Goal: Information Seeking & Learning: Learn about a topic

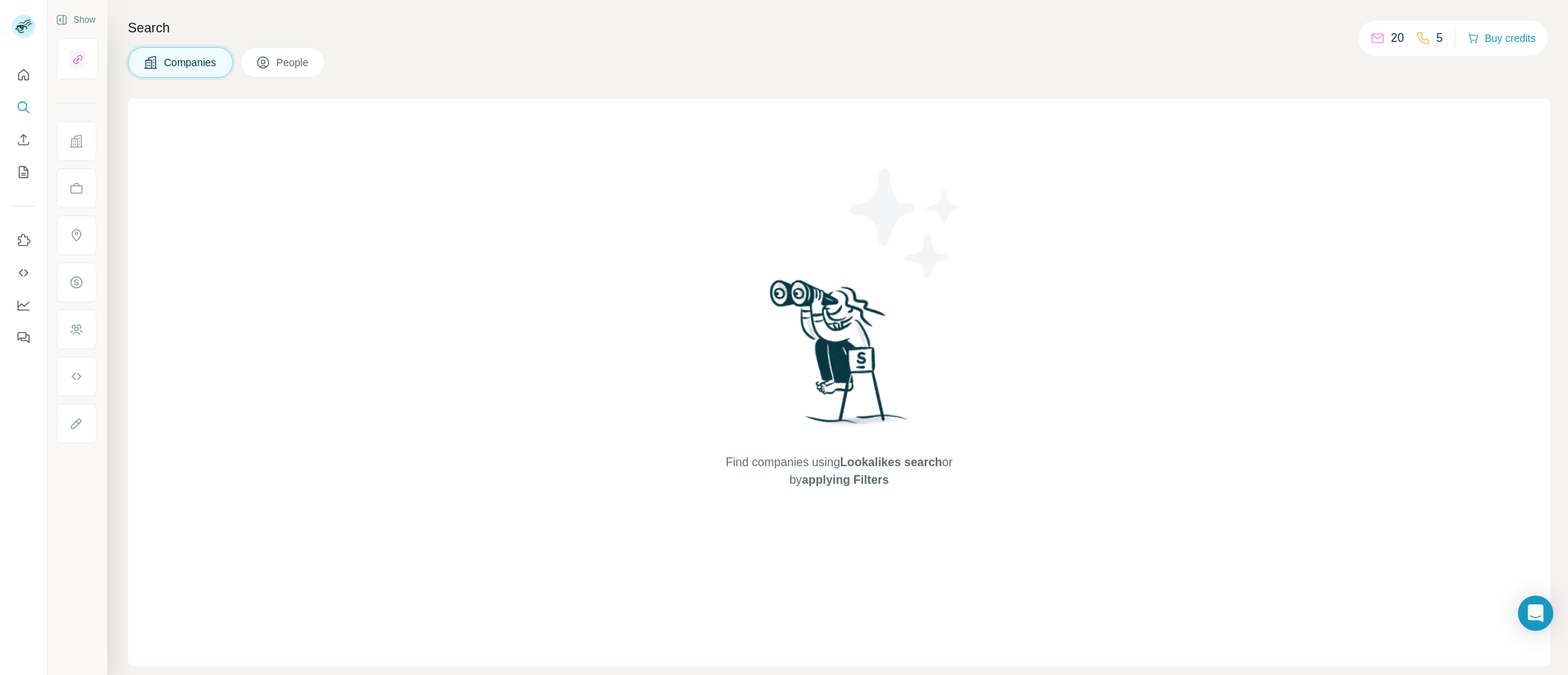
click at [1397, 38] on p "20" at bounding box center [1398, 38] width 13 height 18
click at [1408, 147] on div "Find companies using Lookalikes search or by applying Filters" at bounding box center [838, 382] width 1422 height 568
click at [22, 81] on icon "Quick start" at bounding box center [24, 75] width 15 height 15
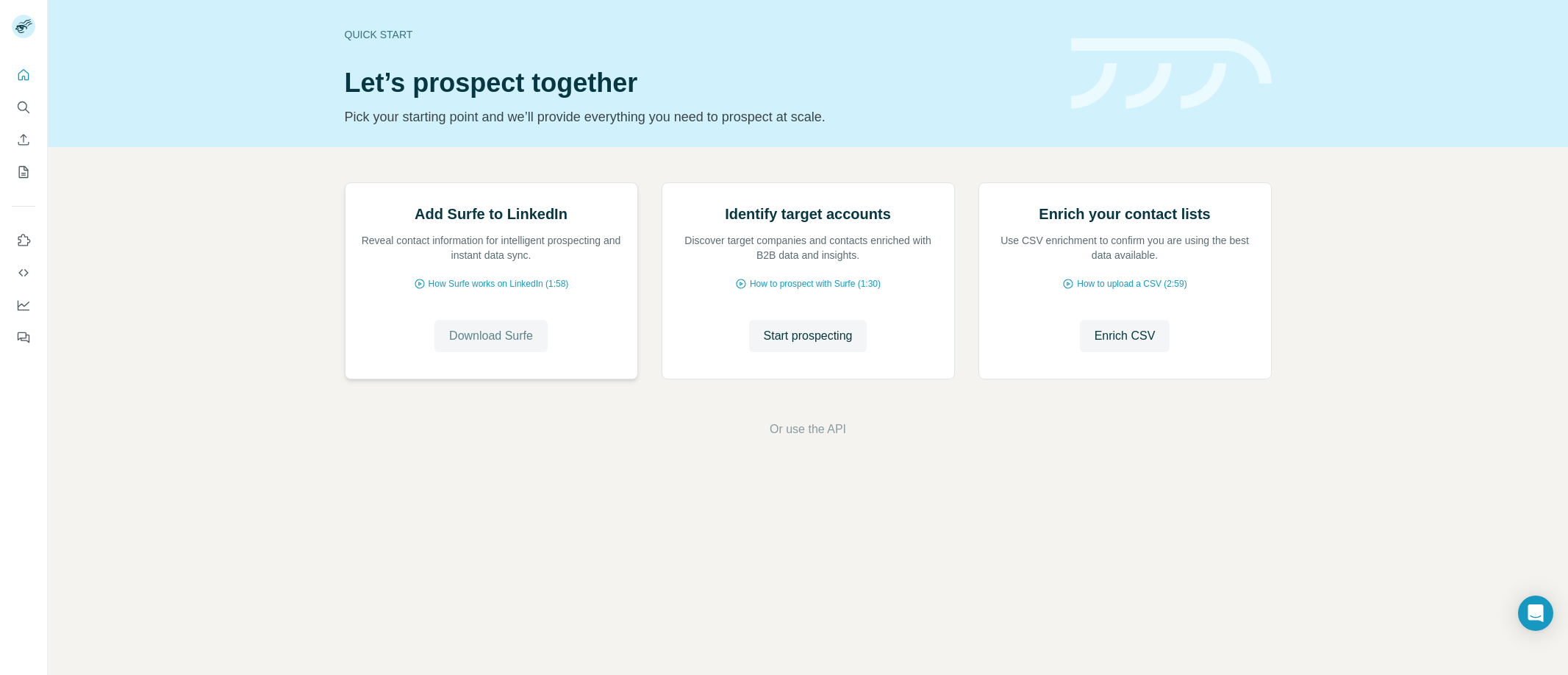
click at [470, 345] on span "Download Surfe" at bounding box center [491, 336] width 83 height 18
click at [1123, 290] on span "How to upload a CSV (2:59)" at bounding box center [1132, 284] width 110 height 13
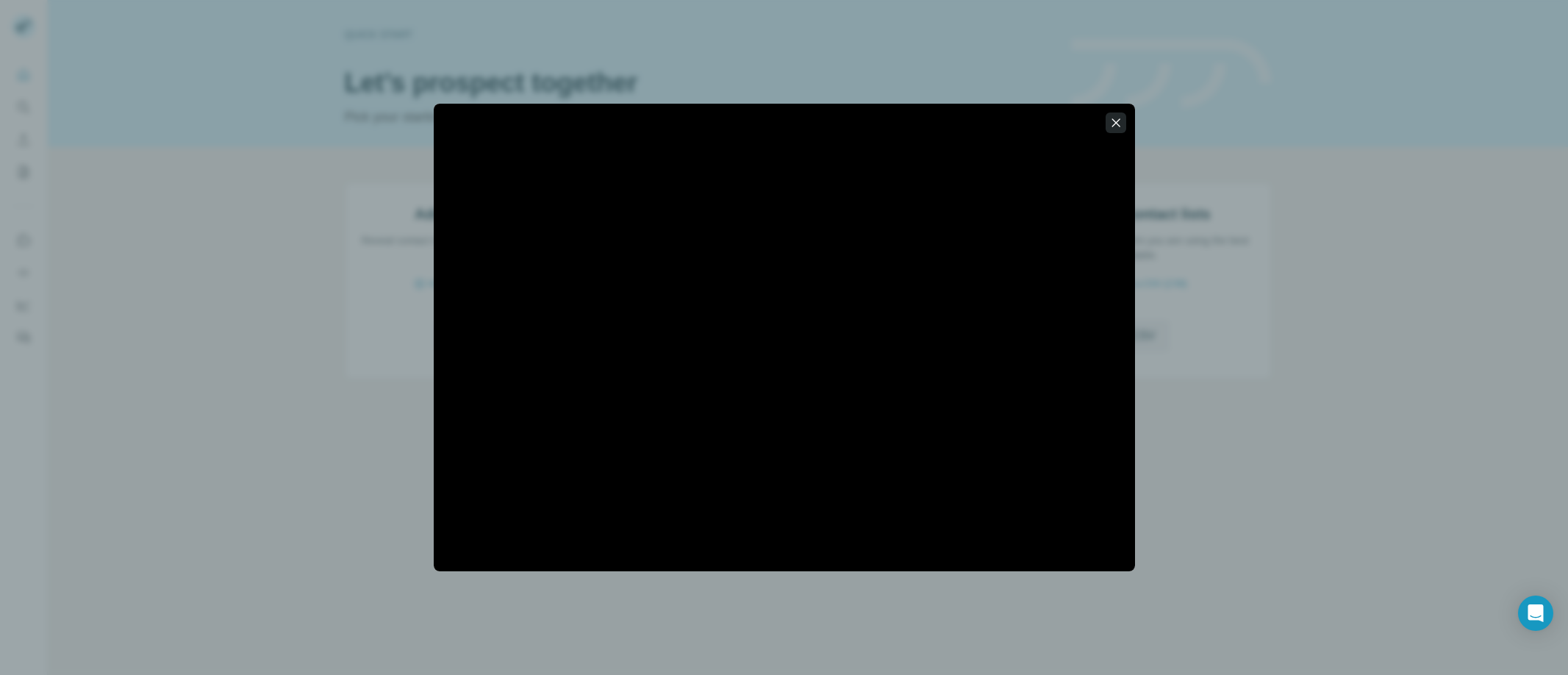
click at [1116, 119] on icon "button" at bounding box center [1116, 123] width 15 height 15
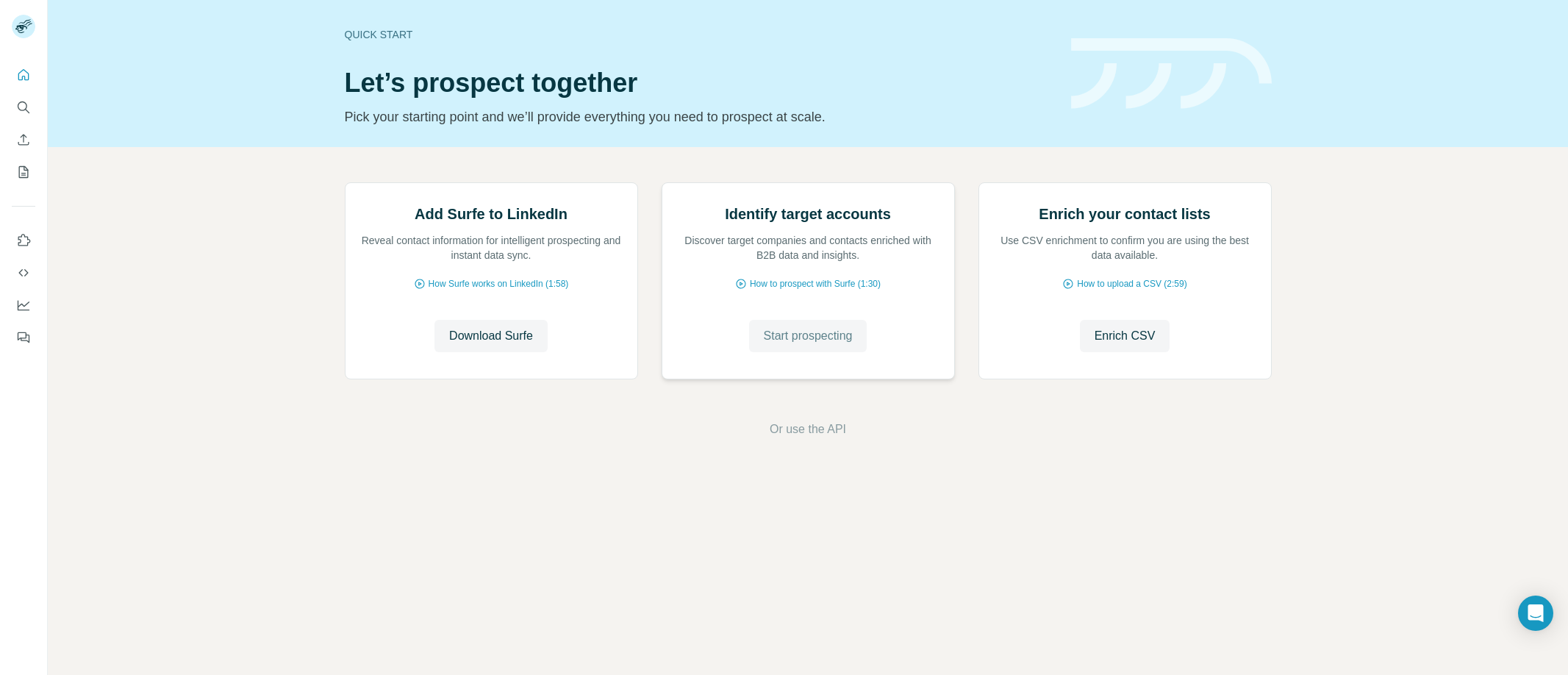
click at [764, 345] on span "Start prospecting" at bounding box center [808, 336] width 89 height 18
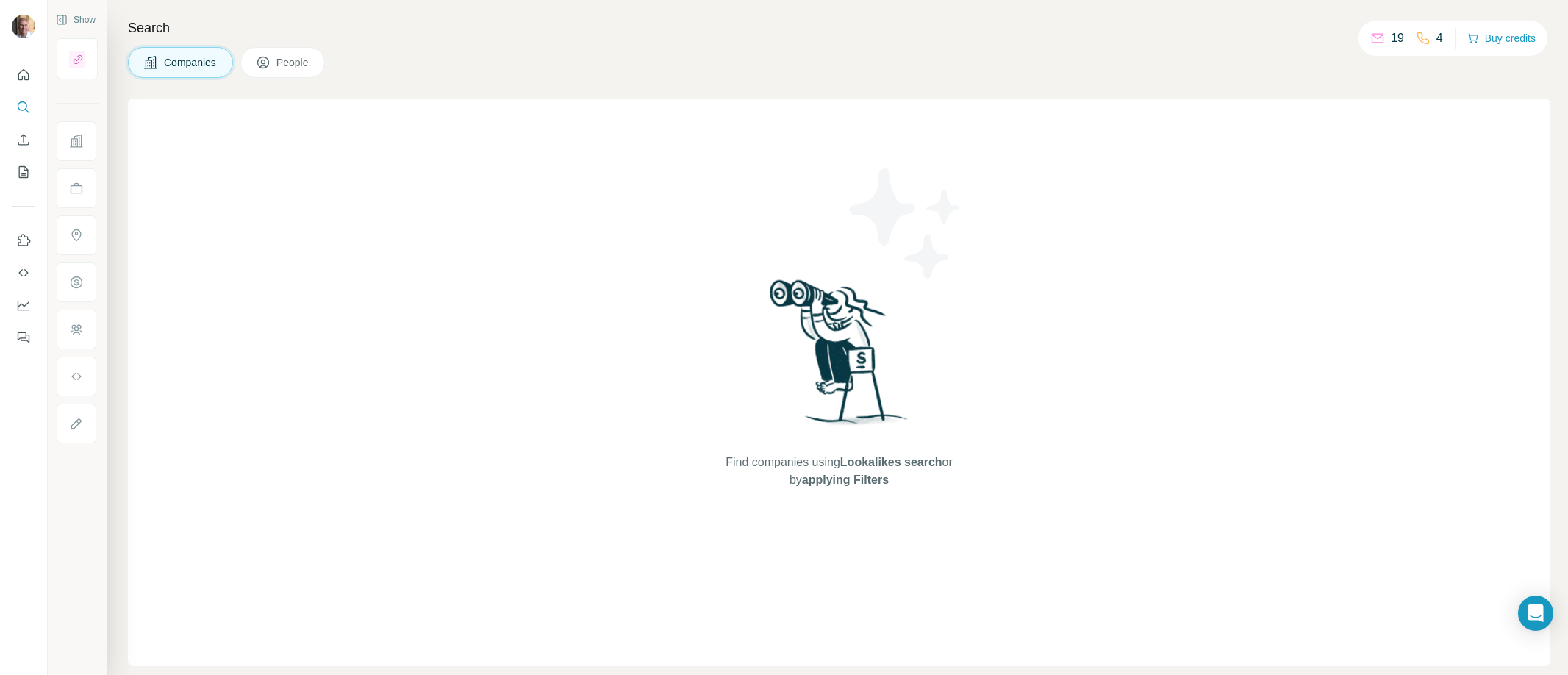
click at [210, 62] on span "Companies" at bounding box center [191, 62] width 54 height 15
click at [286, 72] on button "People" at bounding box center [283, 63] width 85 height 31
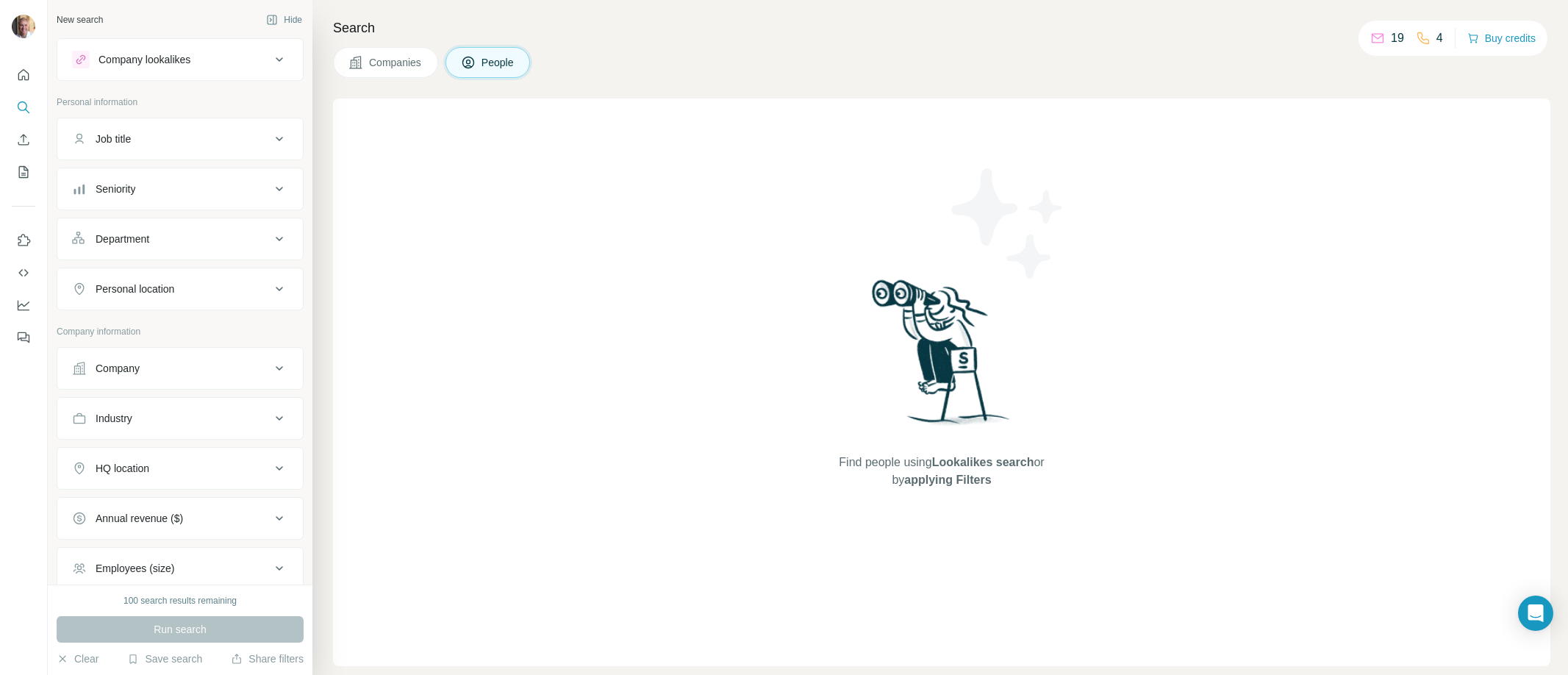
click at [164, 133] on div "Job title" at bounding box center [171, 139] width 199 height 15
click at [156, 181] on input "text" at bounding box center [165, 176] width 186 height 26
type input "*********"
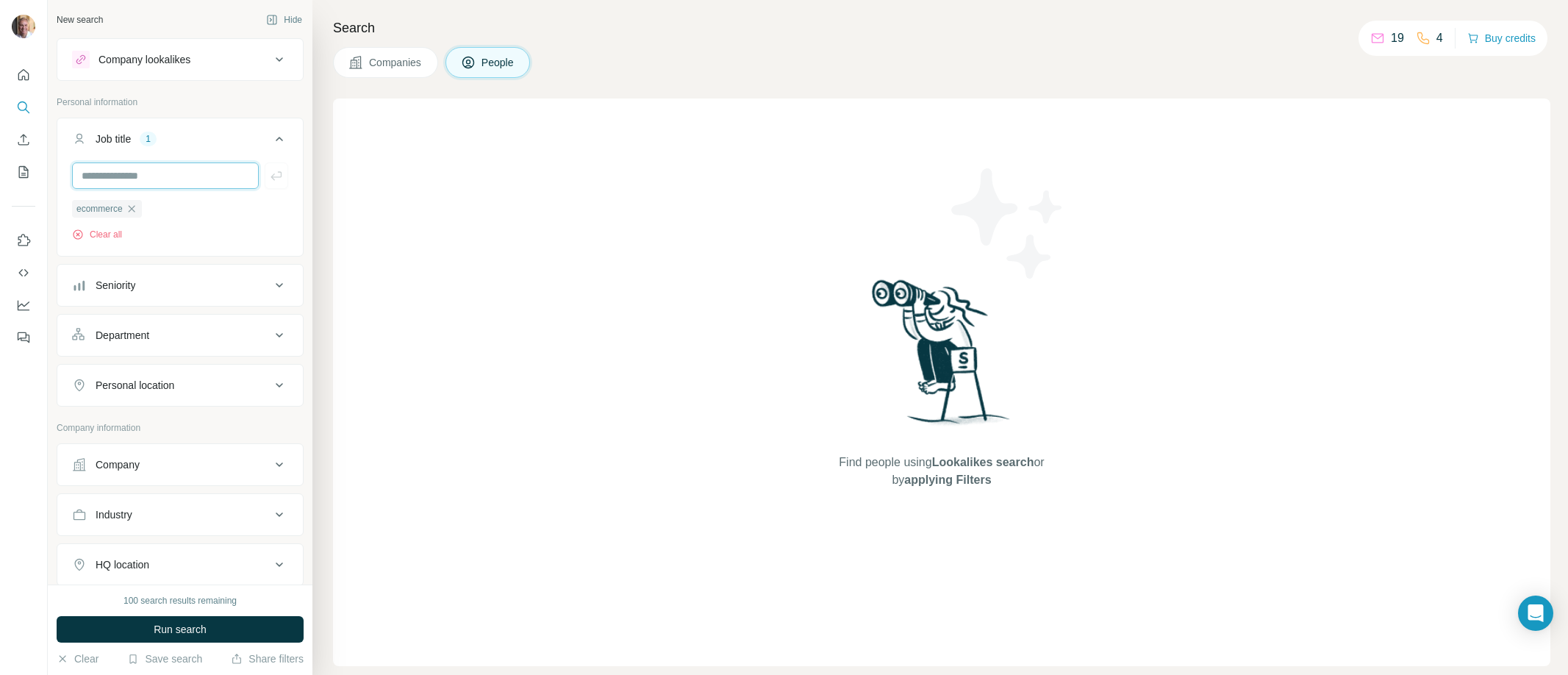
click at [105, 180] on input "text" at bounding box center [165, 176] width 186 height 26
click at [173, 625] on span "Run search" at bounding box center [180, 629] width 53 height 15
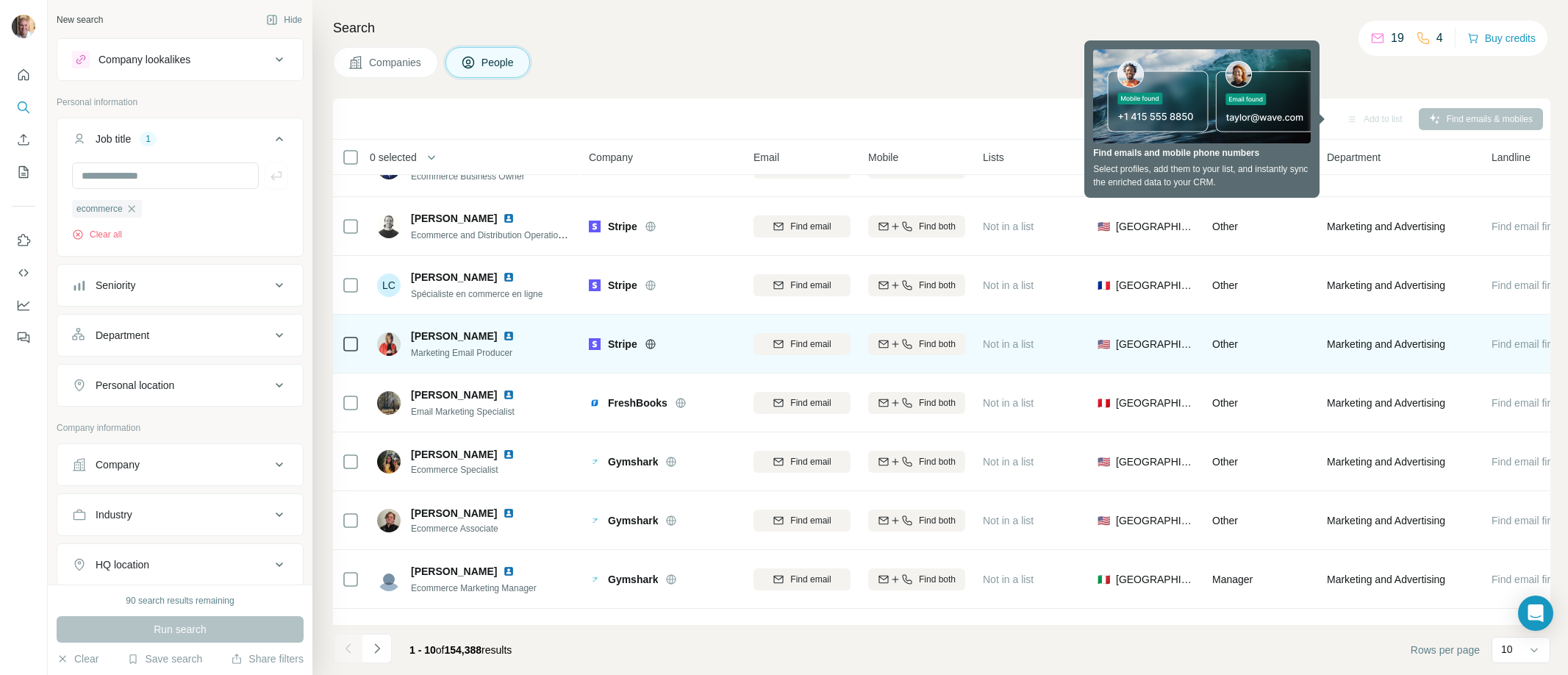
scroll to position [146, 0]
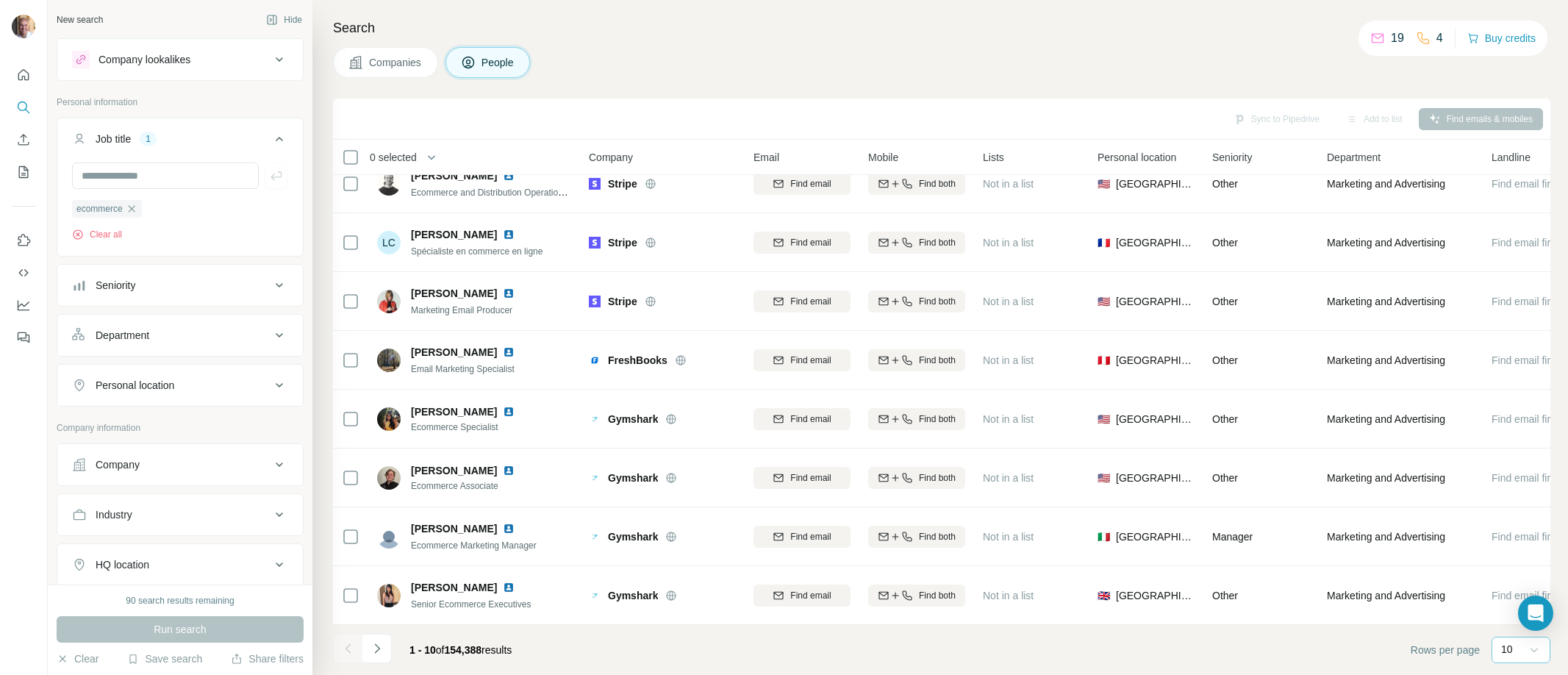
click at [1534, 650] on icon at bounding box center [1534, 650] width 15 height 15
click at [1508, 543] on p "60" at bounding box center [1510, 538] width 11 height 15
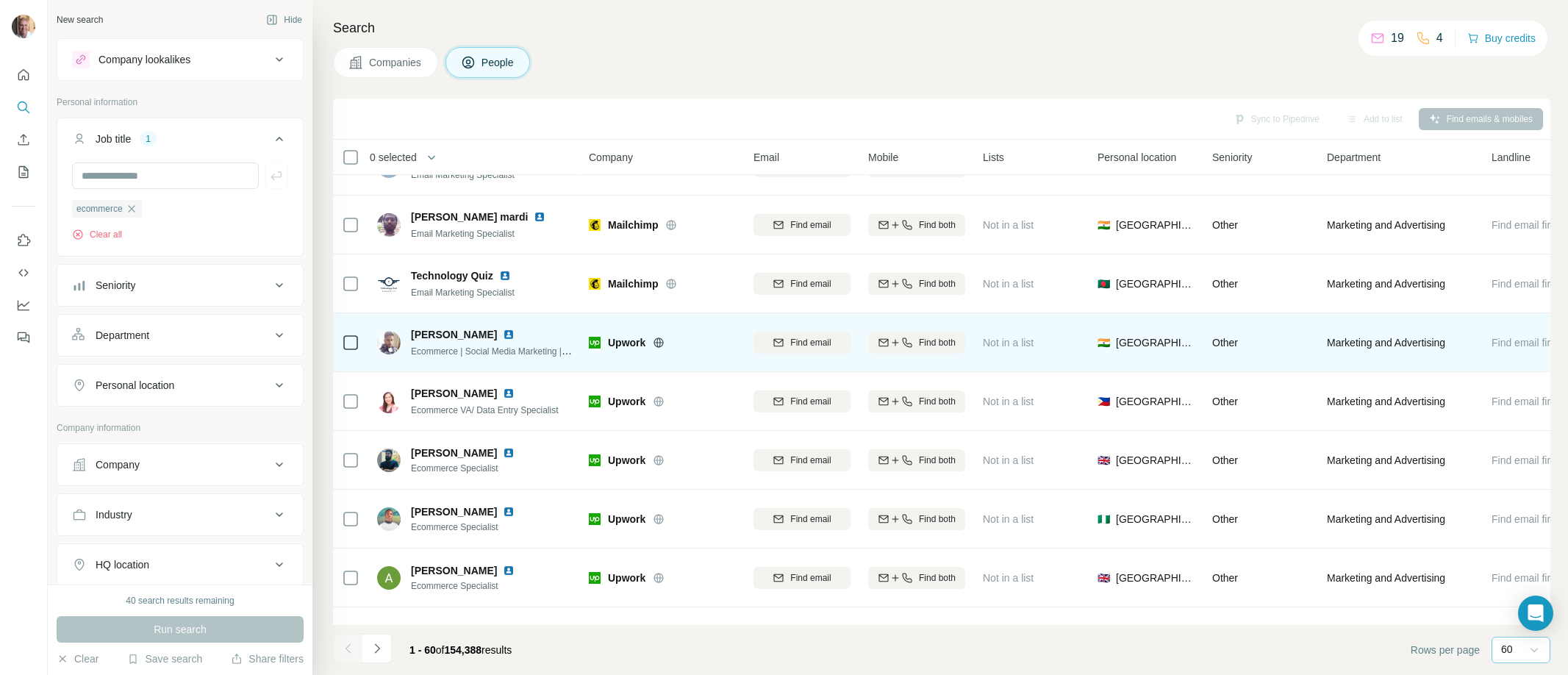
scroll to position [2190, 0]
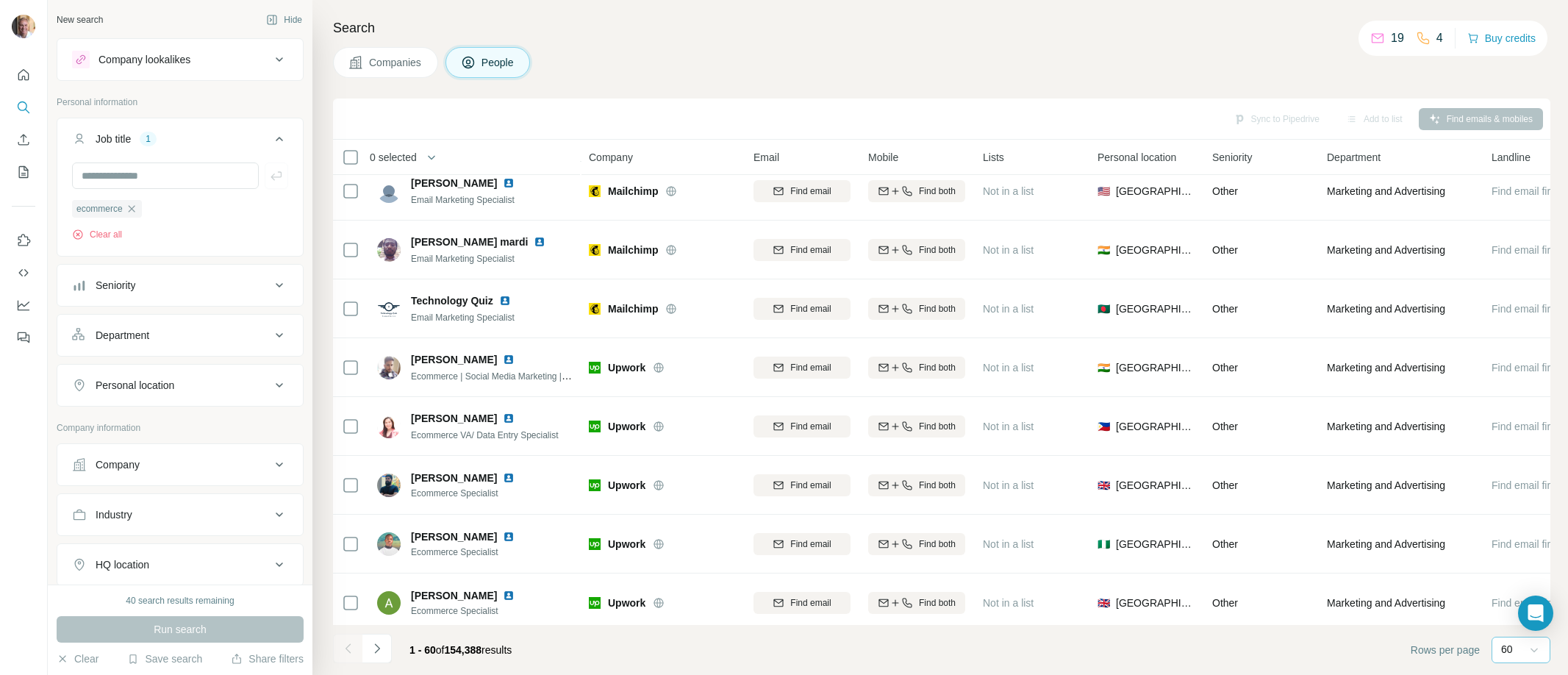
click at [271, 285] on icon at bounding box center [280, 286] width 18 height 18
click at [85, 429] on icon at bounding box center [81, 430] width 18 height 18
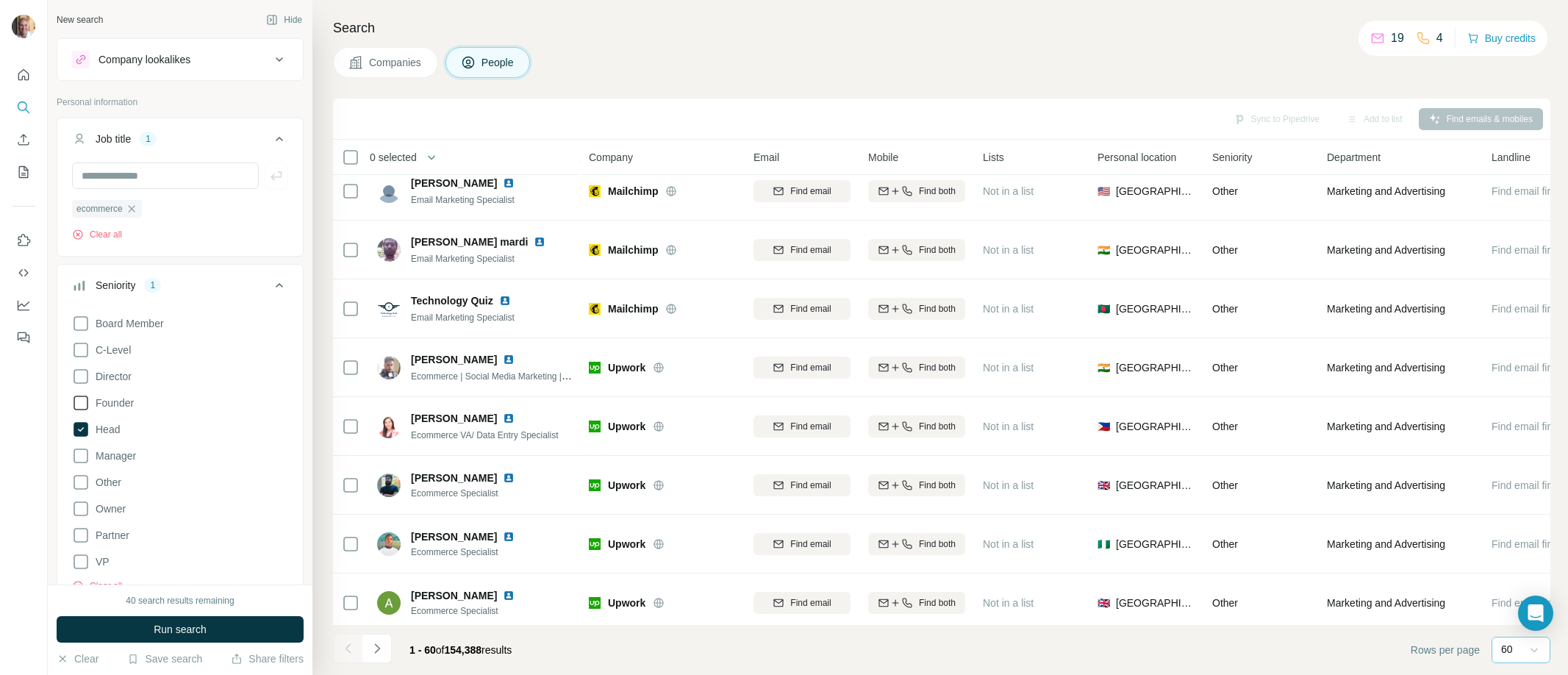
click at [83, 402] on icon at bounding box center [81, 403] width 18 height 18
click at [20, 536] on div at bounding box center [24, 337] width 47 height 675
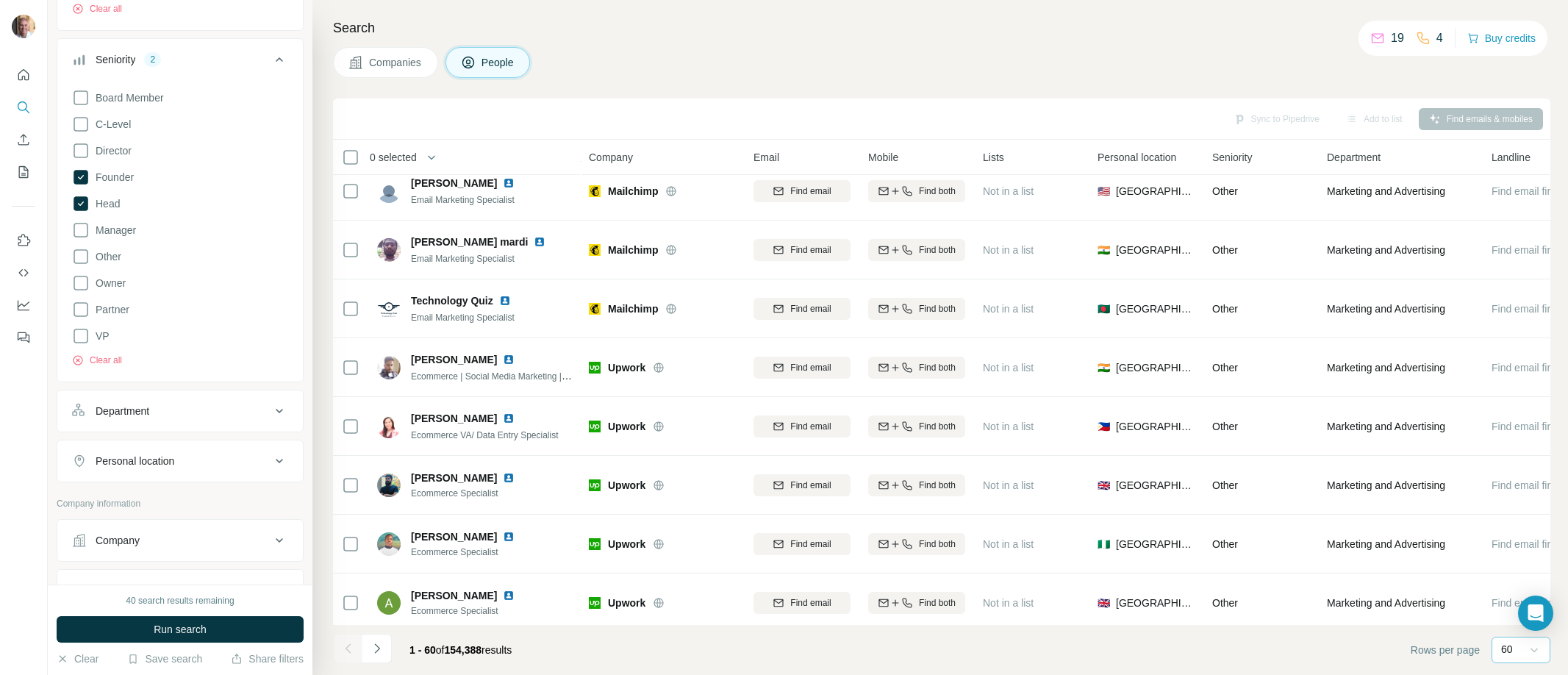
scroll to position [227, 0]
click at [271, 536] on icon at bounding box center [280, 540] width 18 height 18
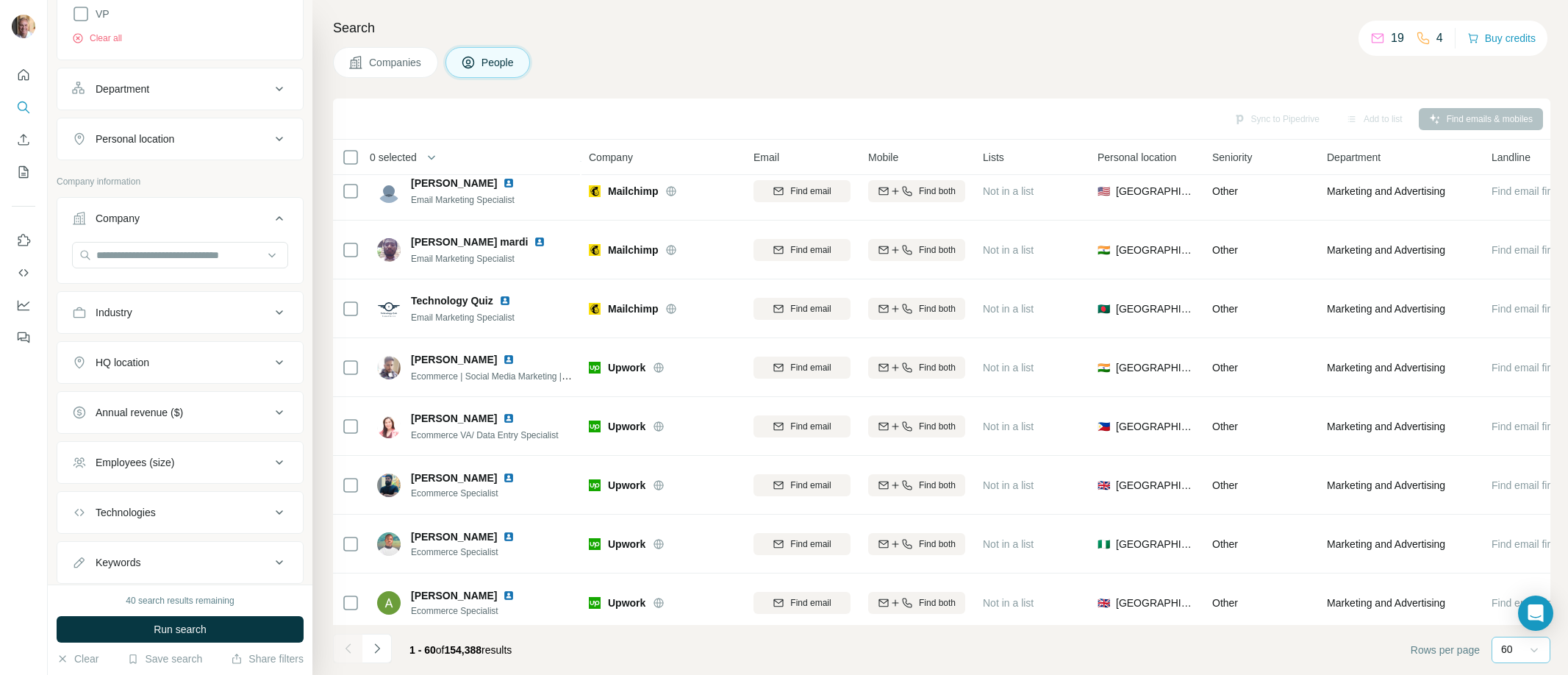
scroll to position [549, 0]
click at [222, 413] on div "Annual revenue ($)" at bounding box center [171, 412] width 199 height 15
click at [160, 470] on li "1-10M" at bounding box center [180, 471] width 216 height 18
click at [82, 475] on icon at bounding box center [81, 471] width 18 height 18
click at [271, 361] on icon at bounding box center [280, 362] width 18 height 18
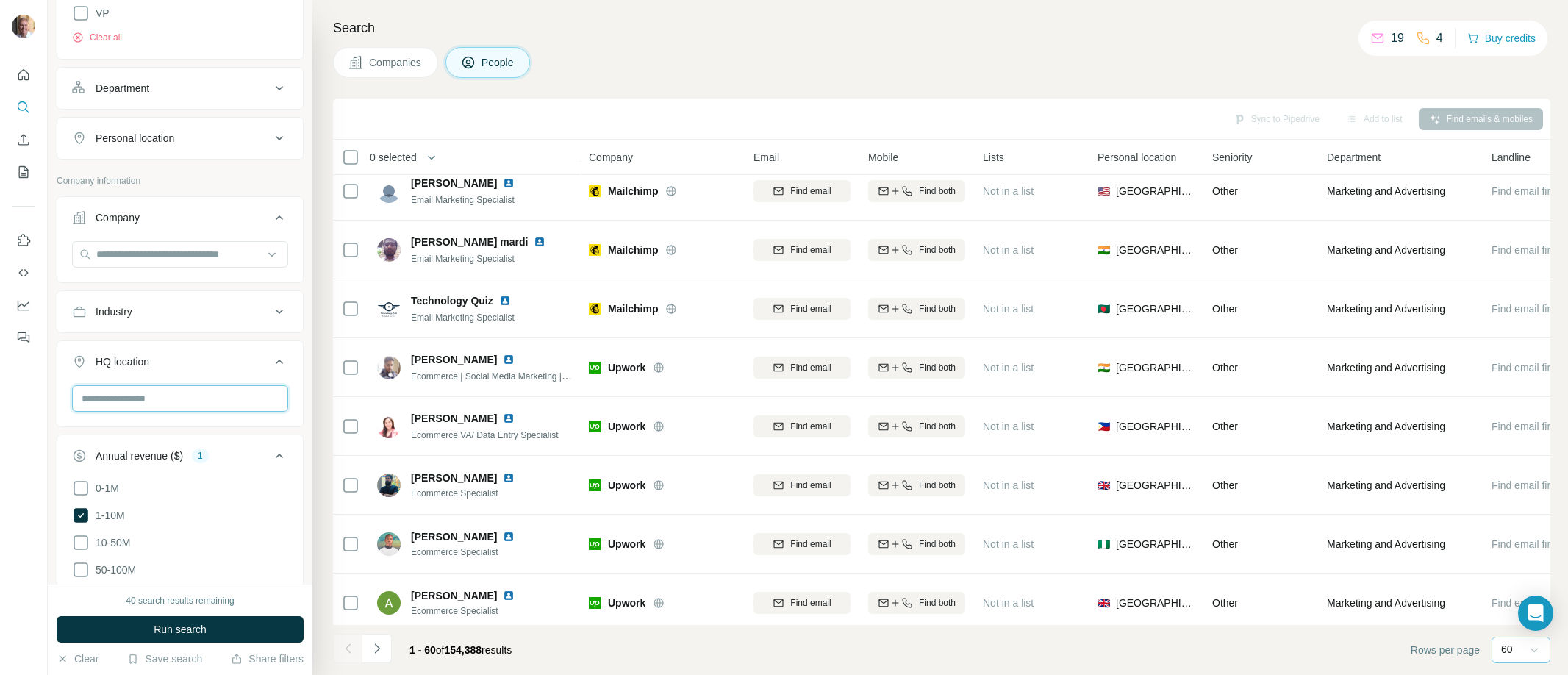
click at [199, 396] on input "text" at bounding box center [180, 398] width 216 height 26
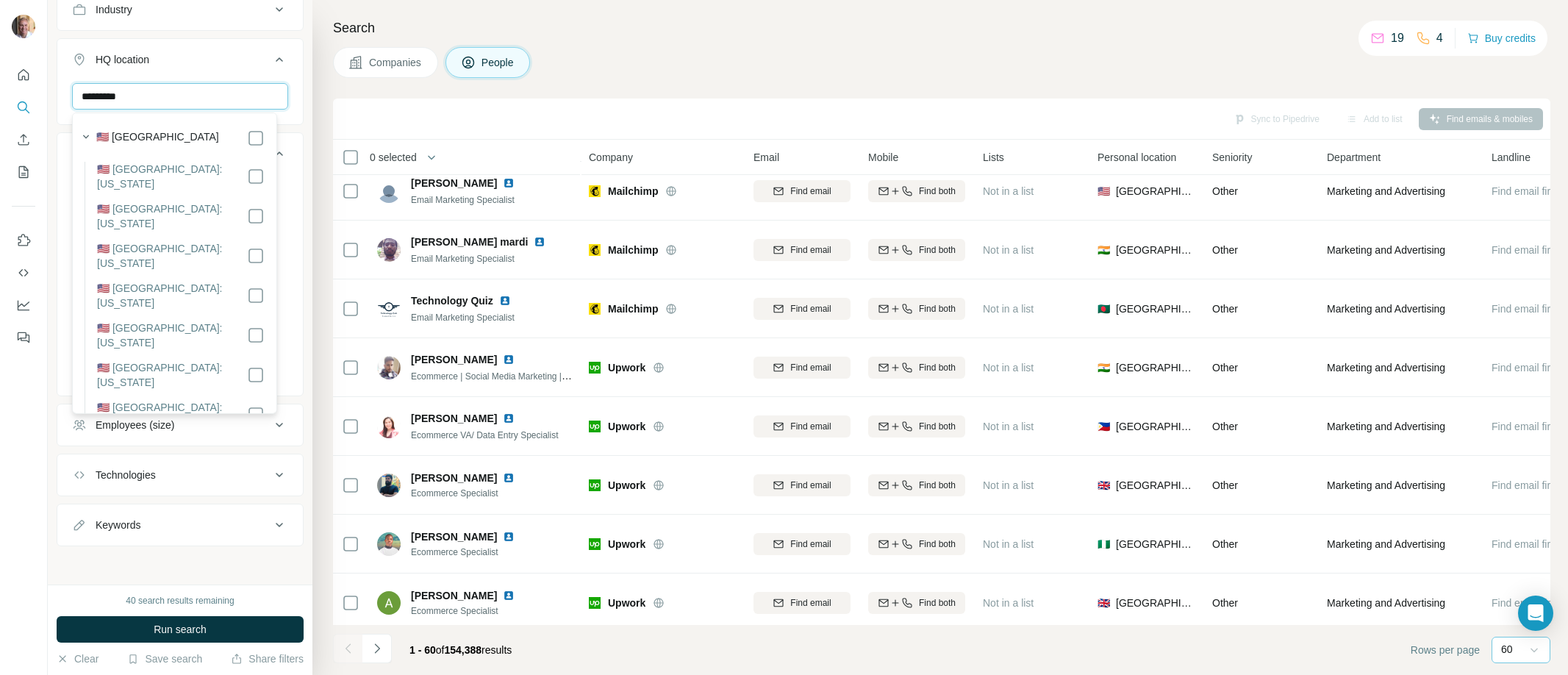
type input "*********"
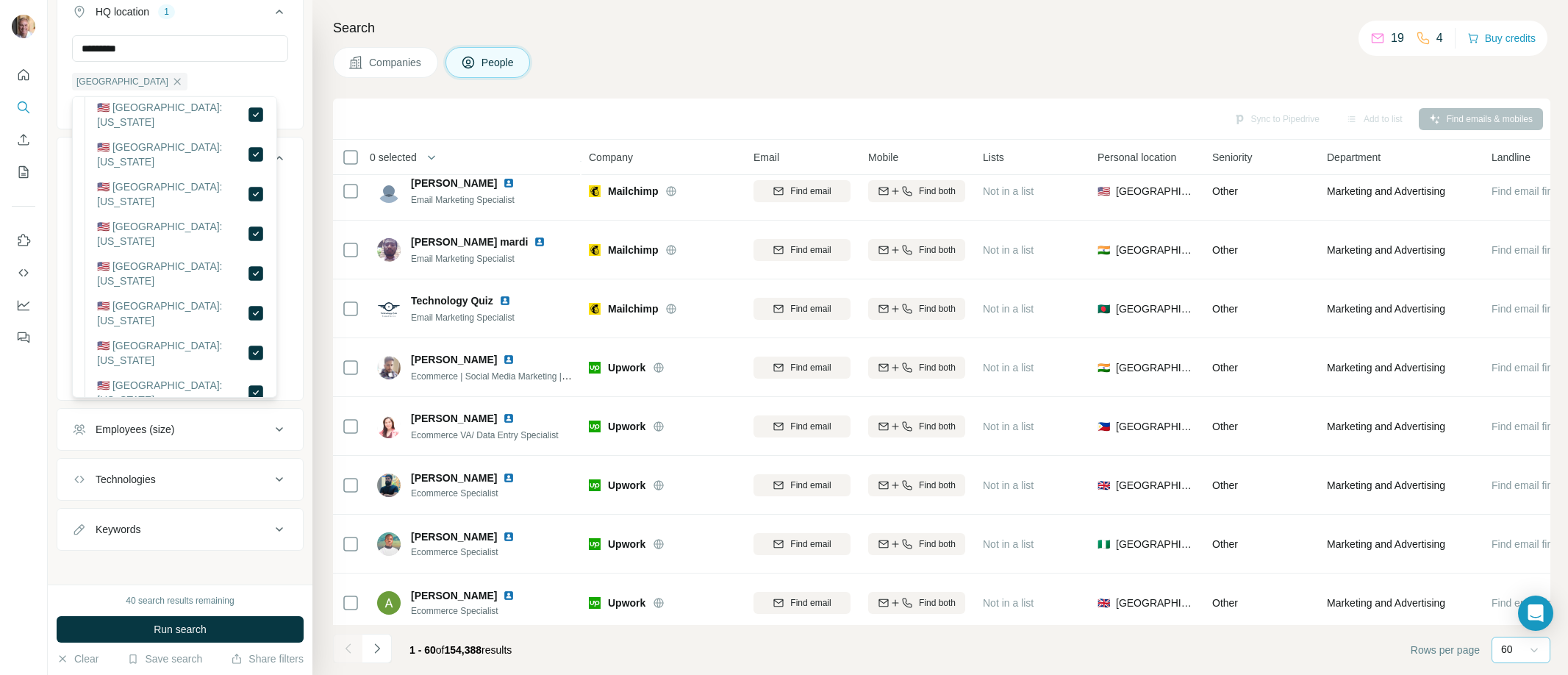
scroll to position [903, 0]
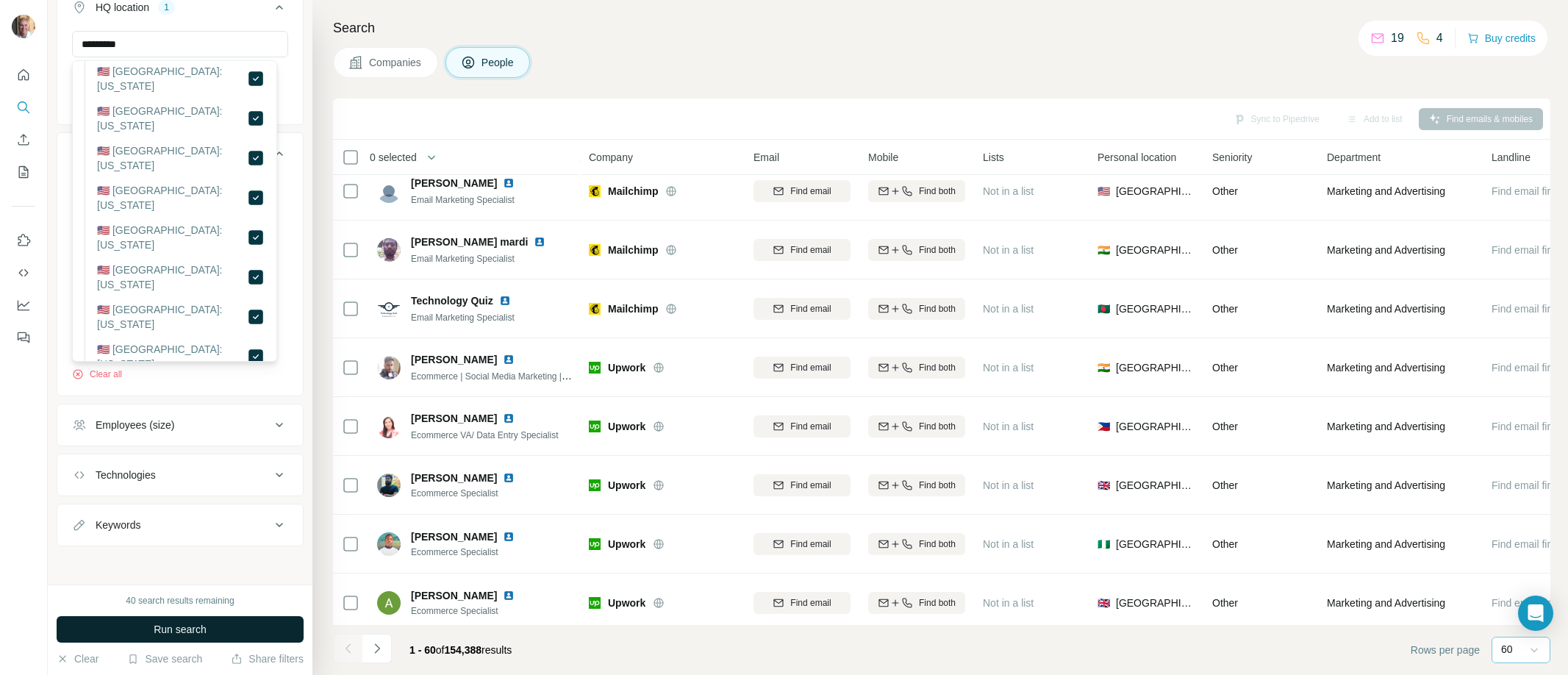
click at [177, 633] on span "Run search" at bounding box center [180, 629] width 53 height 15
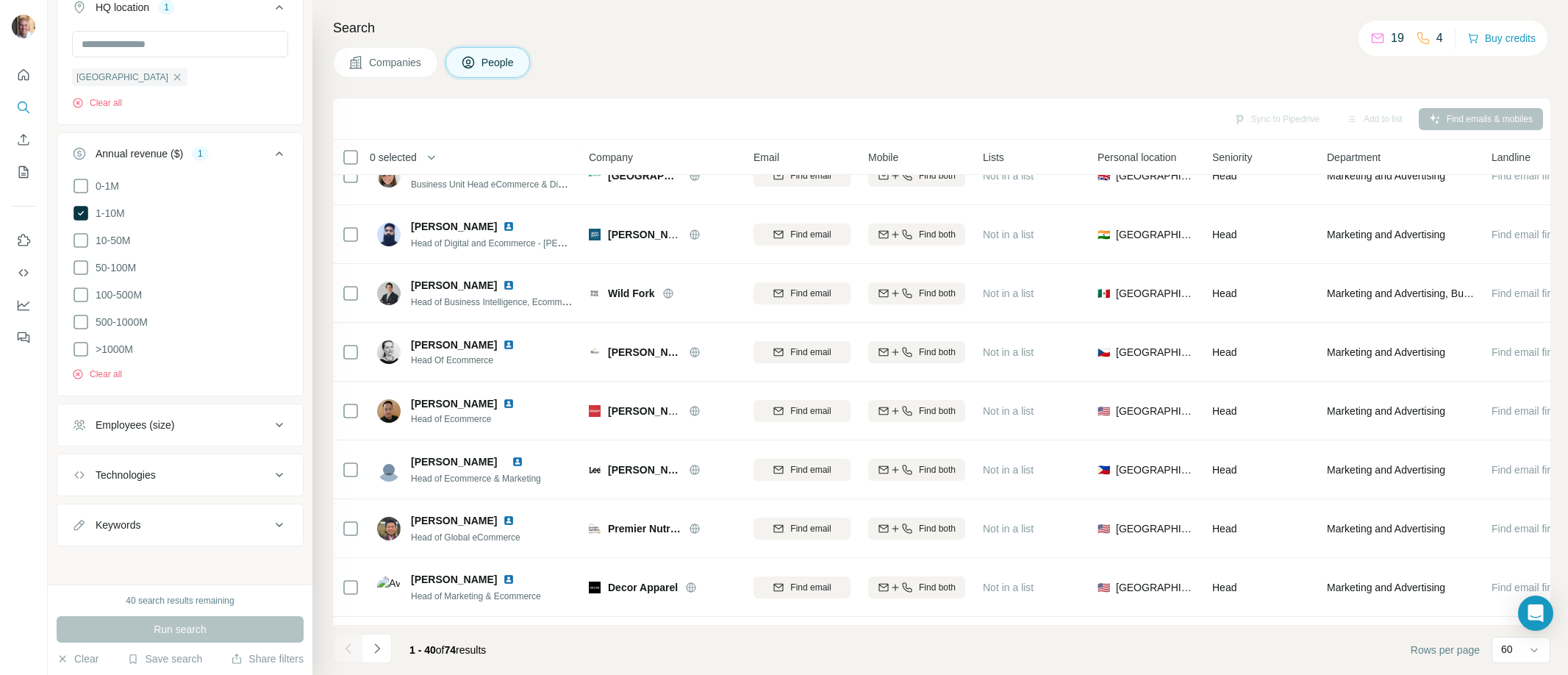
scroll to position [1911, 0]
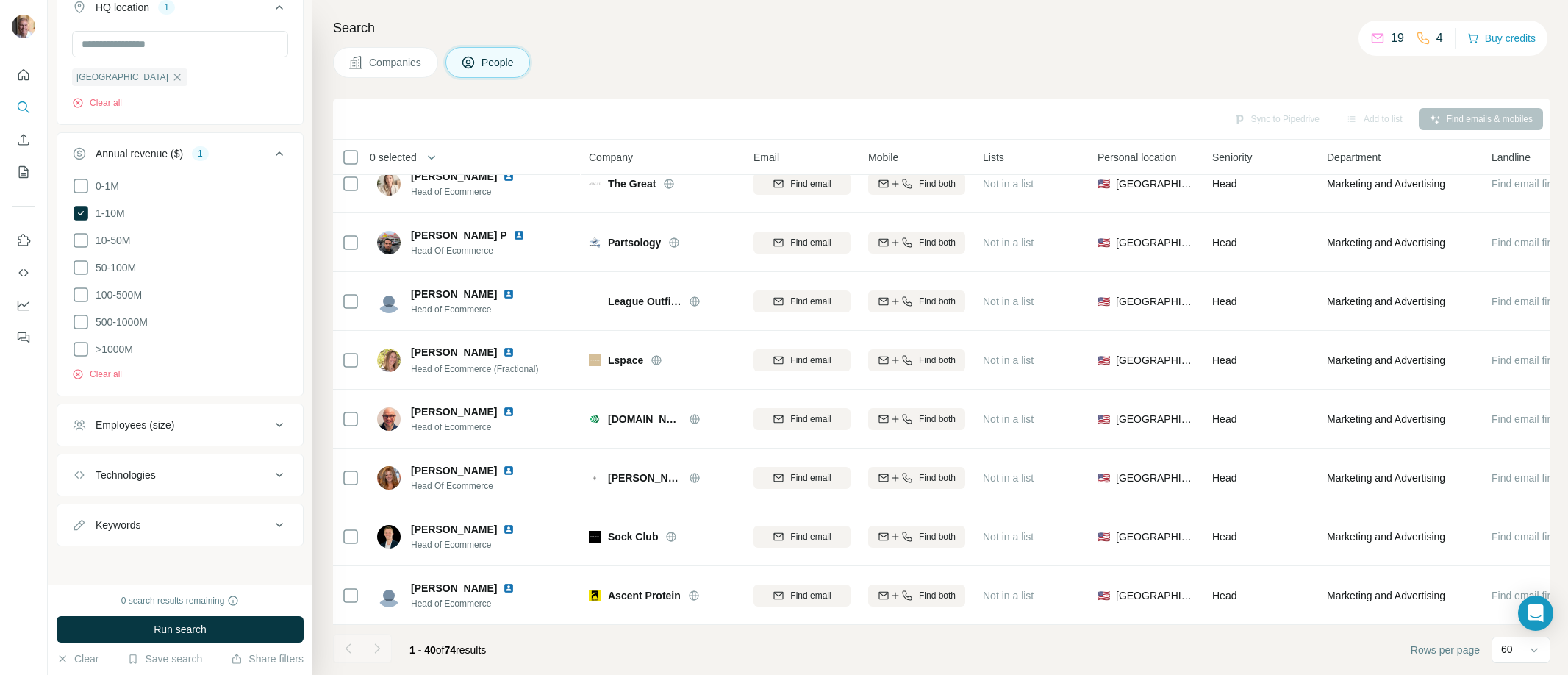
drag, startPoint x: 159, startPoint y: 661, endPoint x: 153, endPoint y: 674, distance: 14.3
click at [153, 674] on div "0 search results remaining Run search Clear Save search Share filters" at bounding box center [180, 630] width 265 height 91
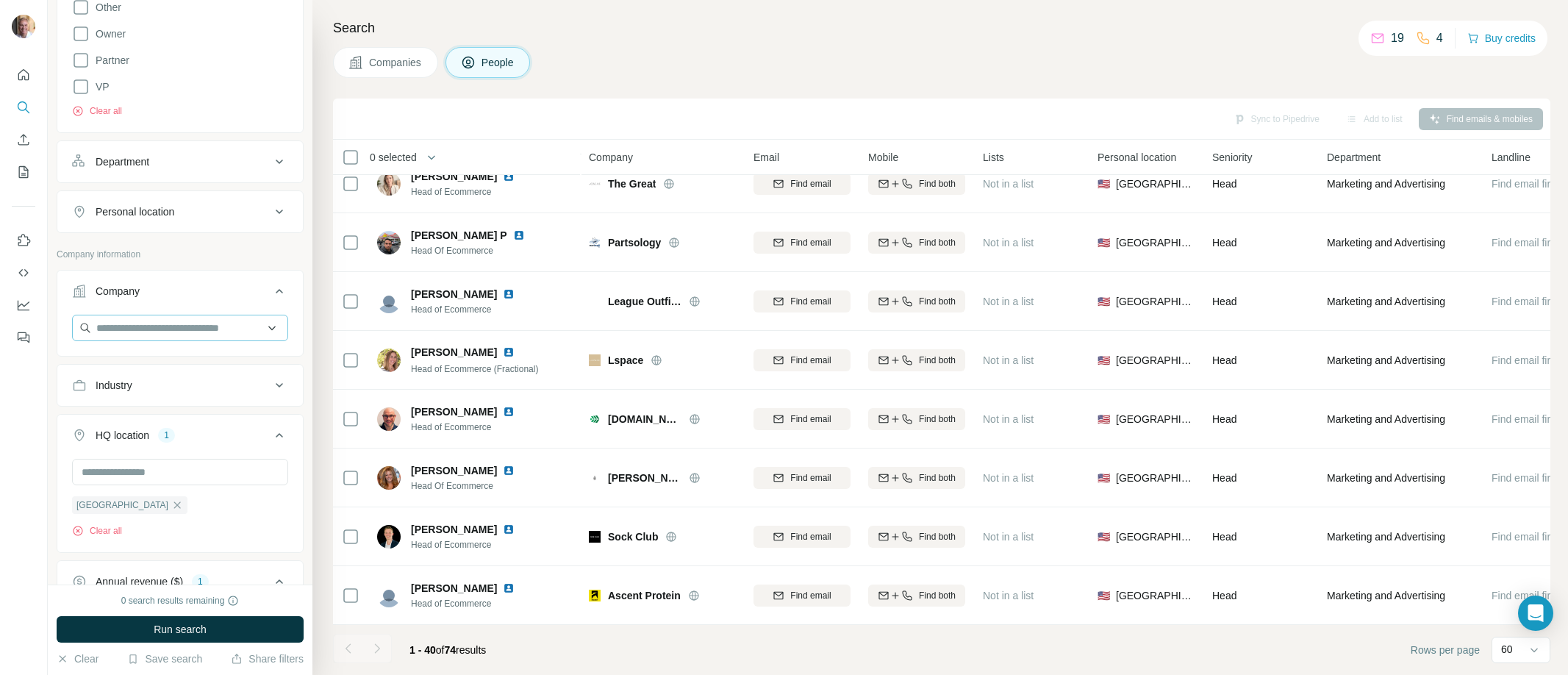
scroll to position [218, 0]
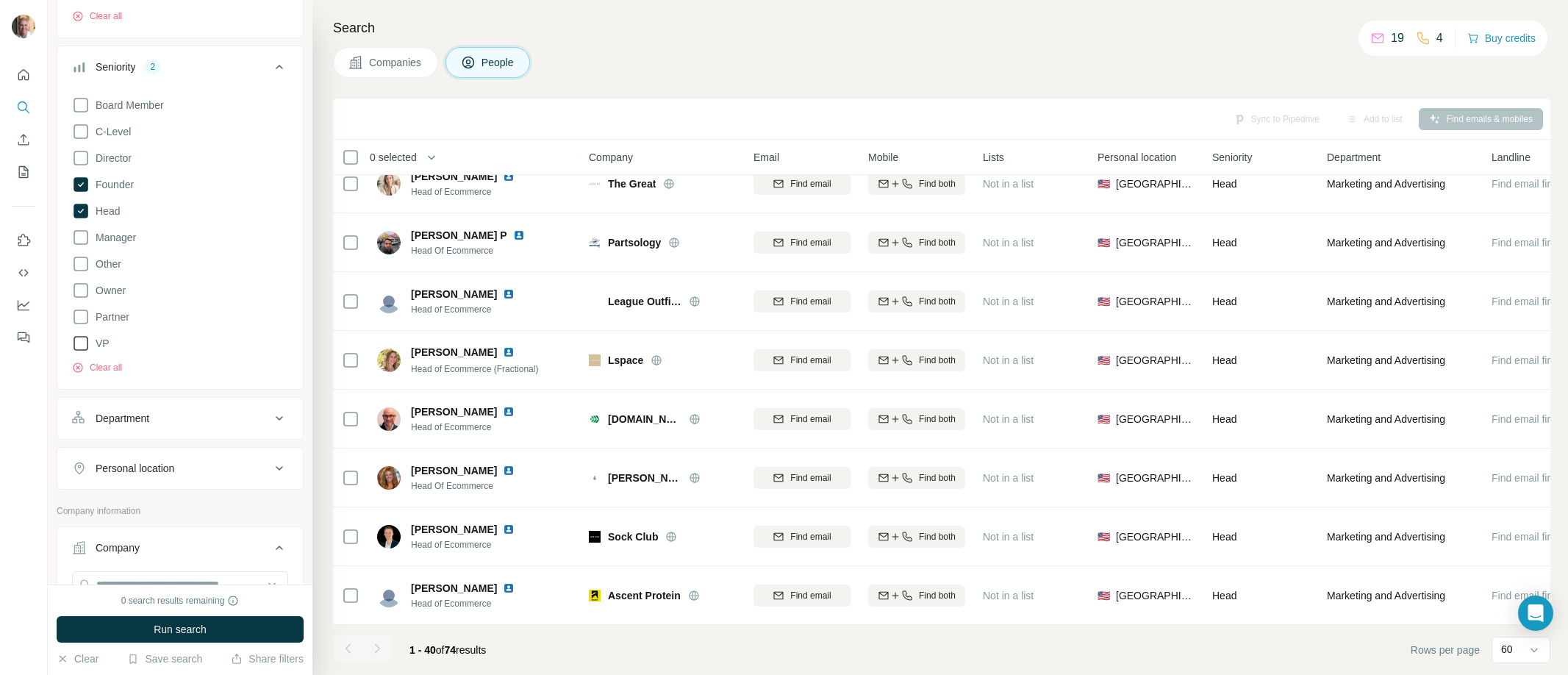
click at [82, 345] on icon at bounding box center [81, 344] width 18 height 18
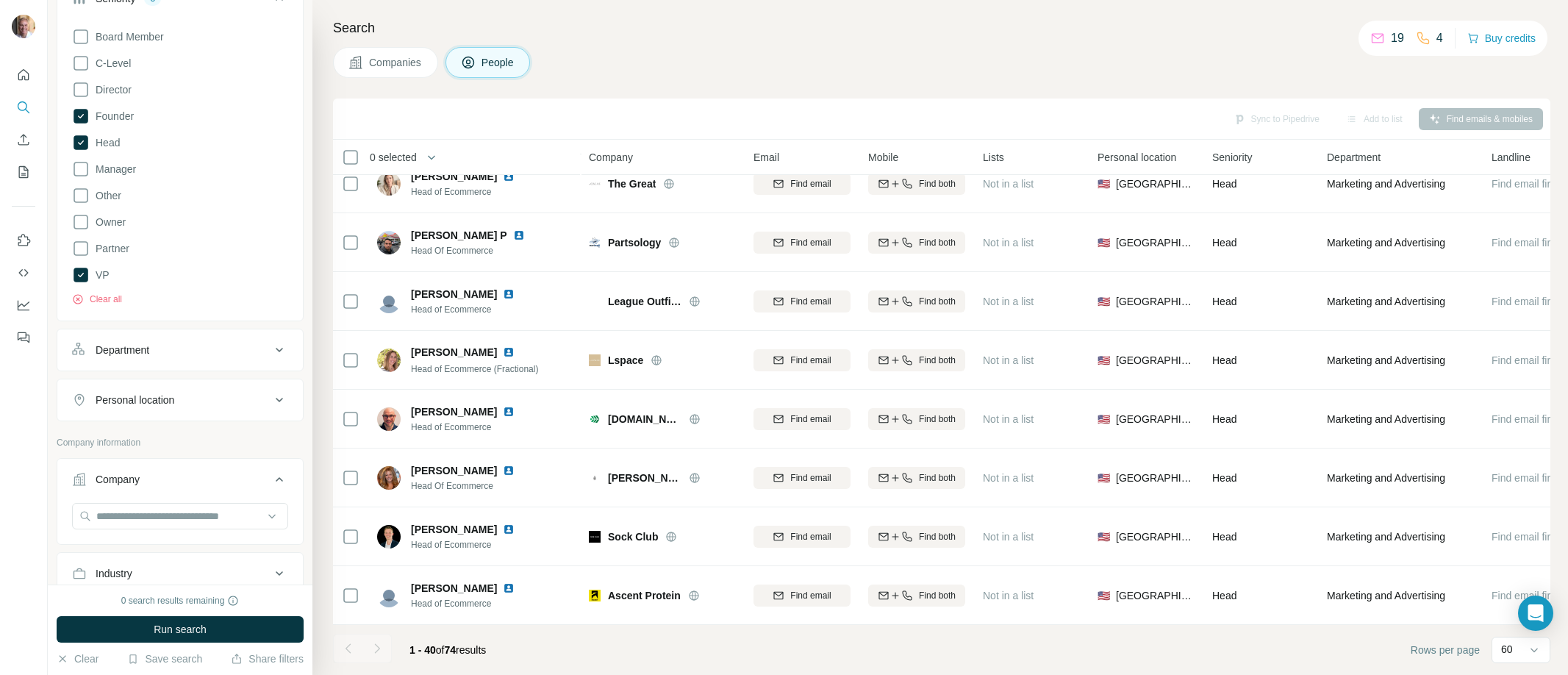
scroll to position [451, 0]
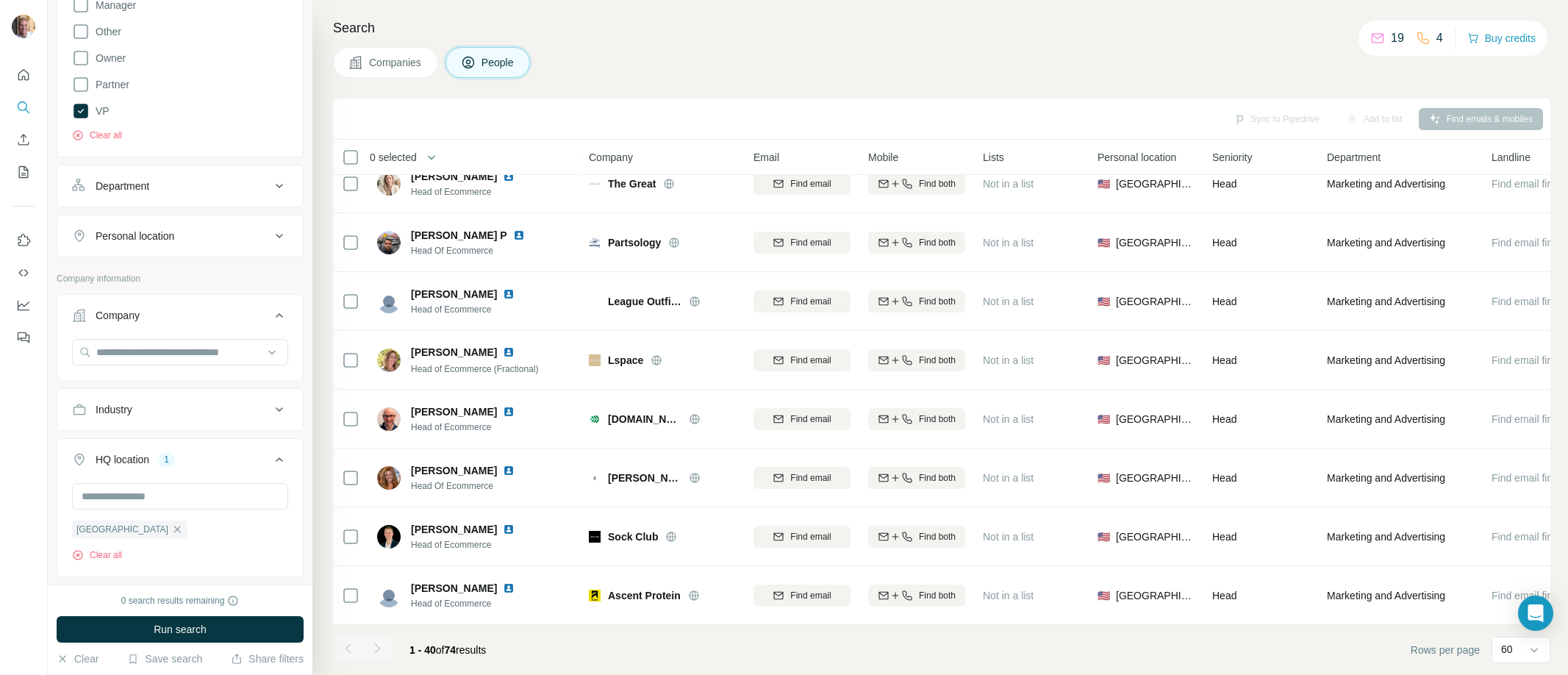
click at [204, 190] on div "Department" at bounding box center [171, 186] width 199 height 15
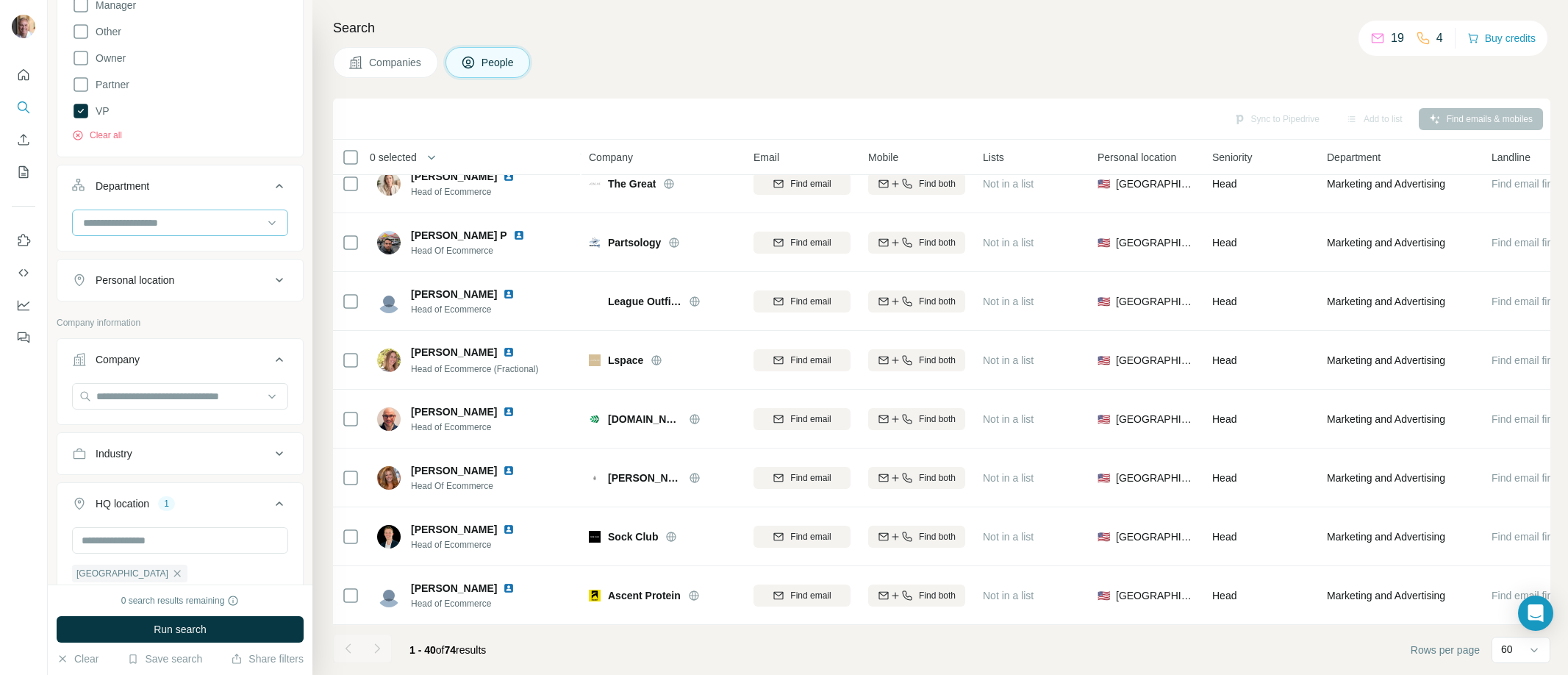
click at [186, 217] on input at bounding box center [173, 223] width 182 height 16
click at [170, 227] on input at bounding box center [173, 223] width 182 height 16
click at [168, 222] on input at bounding box center [173, 223] width 182 height 16
type input "*"
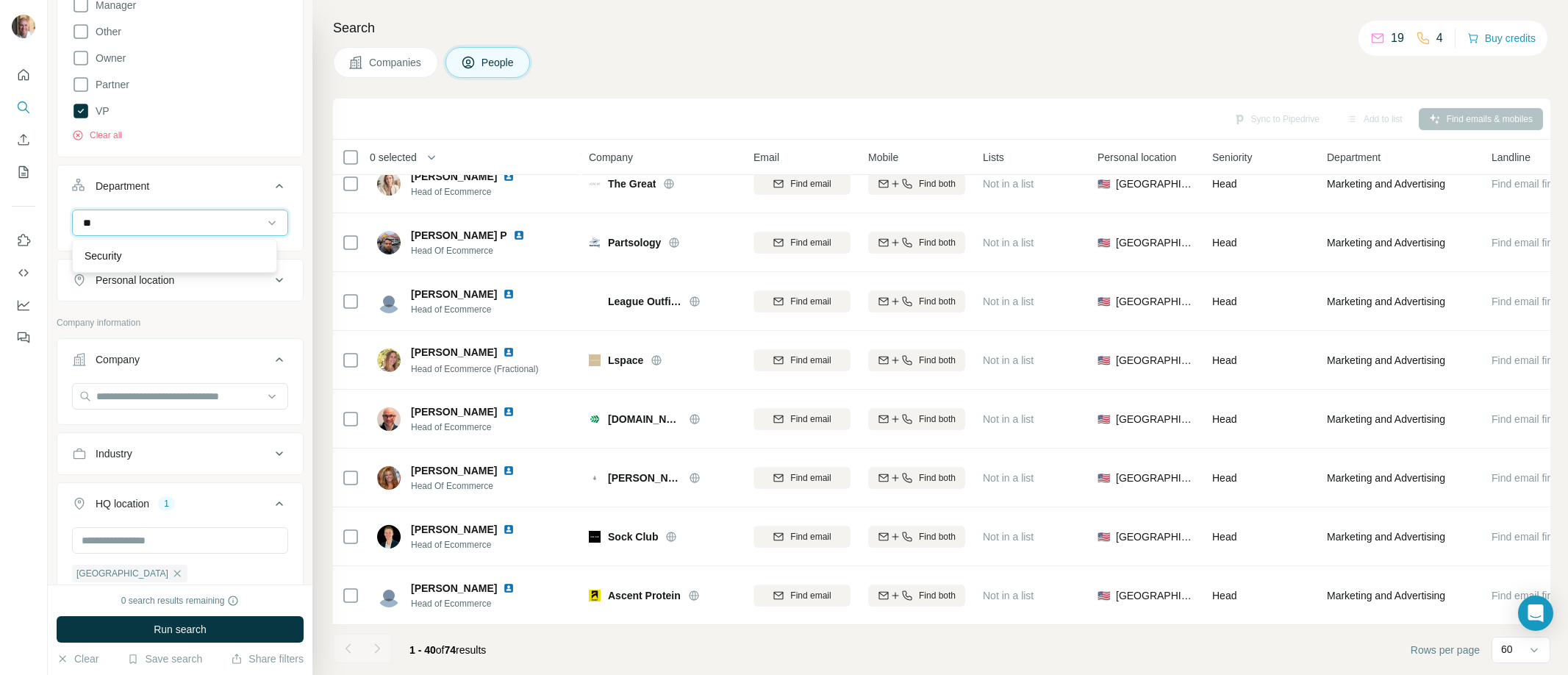
type input "*"
click at [18, 529] on div at bounding box center [24, 337] width 47 height 675
click at [173, 458] on div "Industry" at bounding box center [171, 454] width 199 height 15
click at [159, 488] on input at bounding box center [173, 491] width 182 height 16
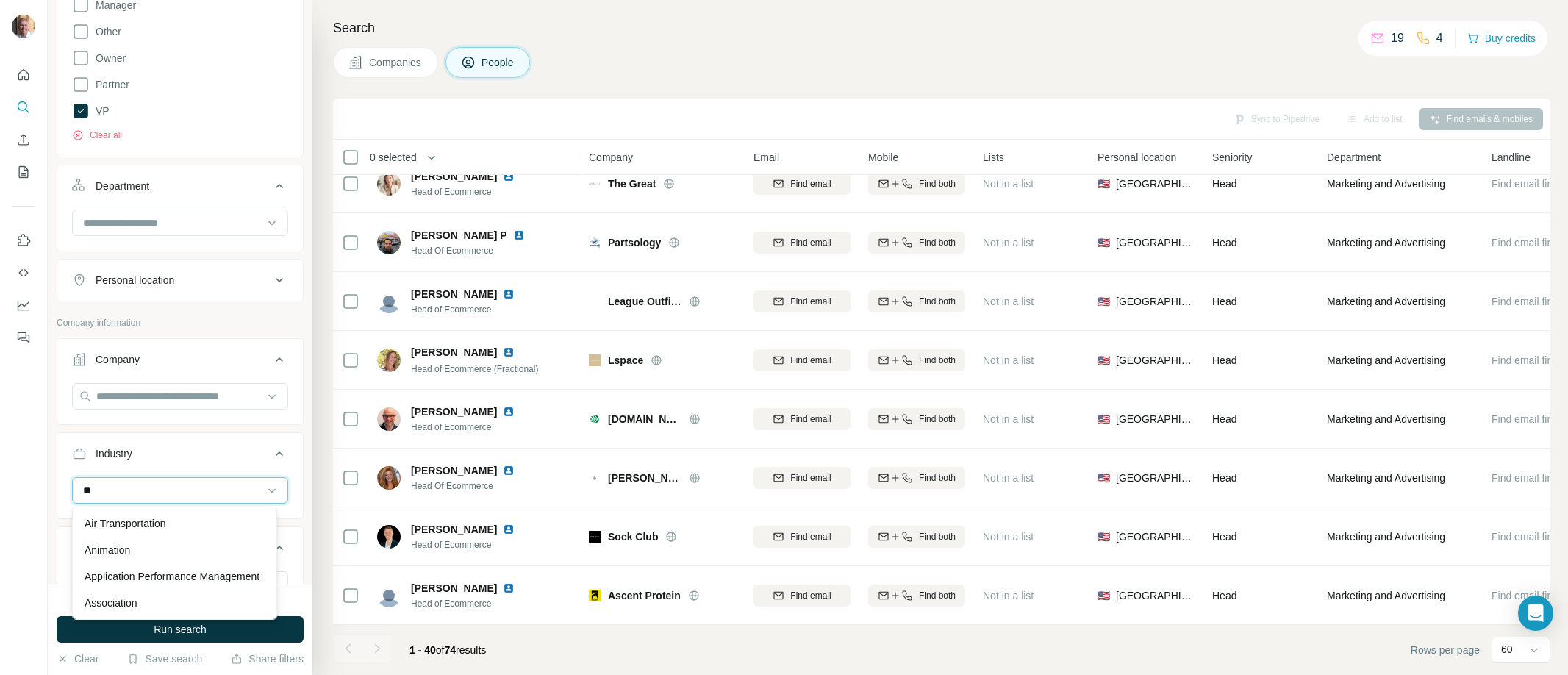
type input "*"
click at [15, 480] on div at bounding box center [24, 337] width 47 height 675
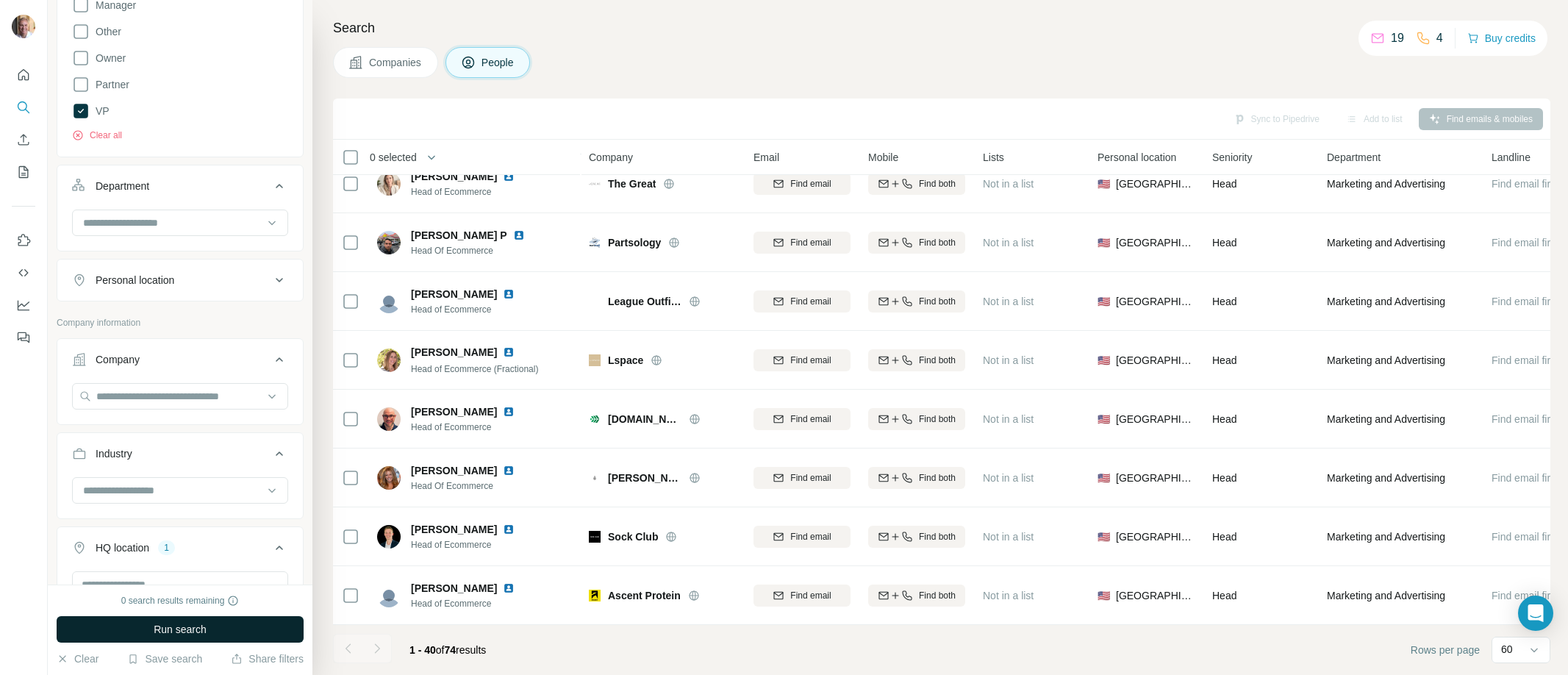
click at [138, 628] on button "Run search" at bounding box center [180, 629] width 247 height 26
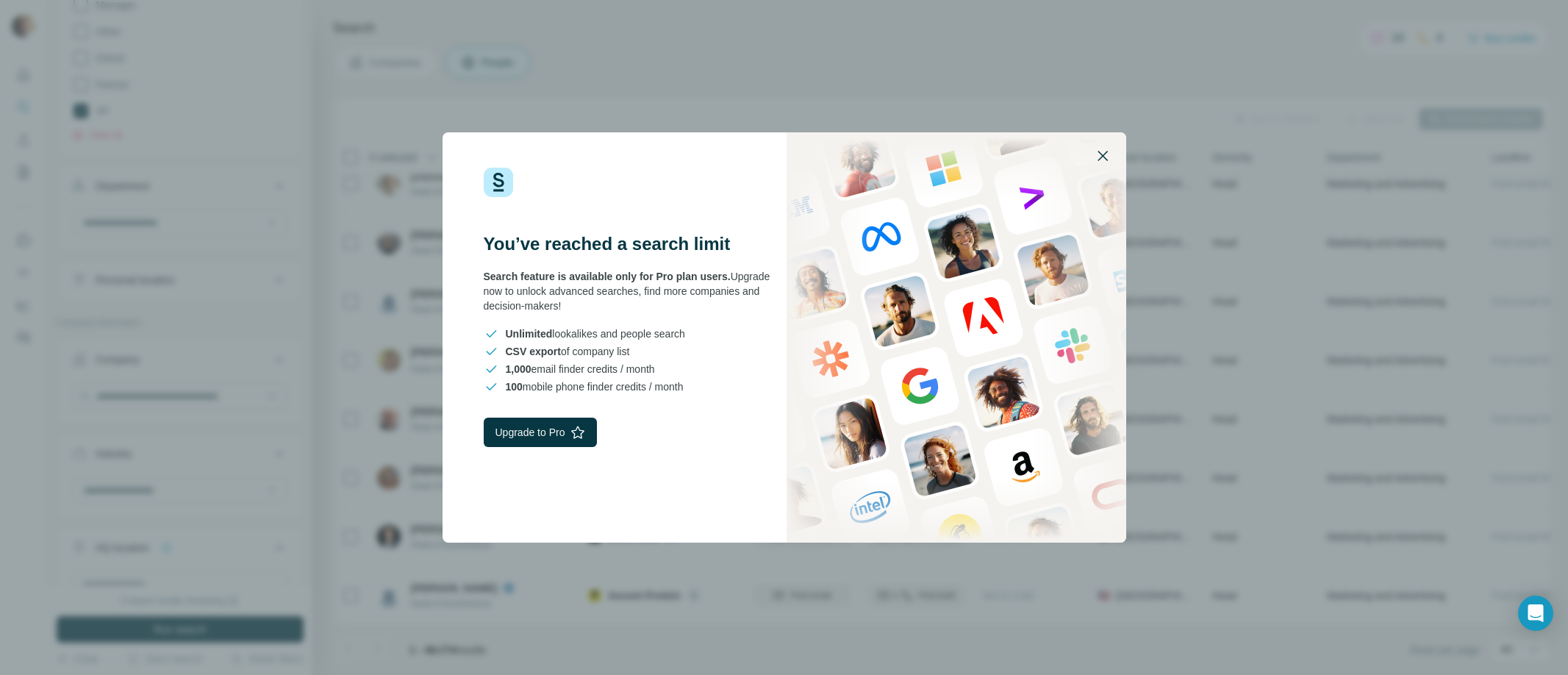
click at [1107, 154] on icon "button" at bounding box center [1103, 156] width 18 height 18
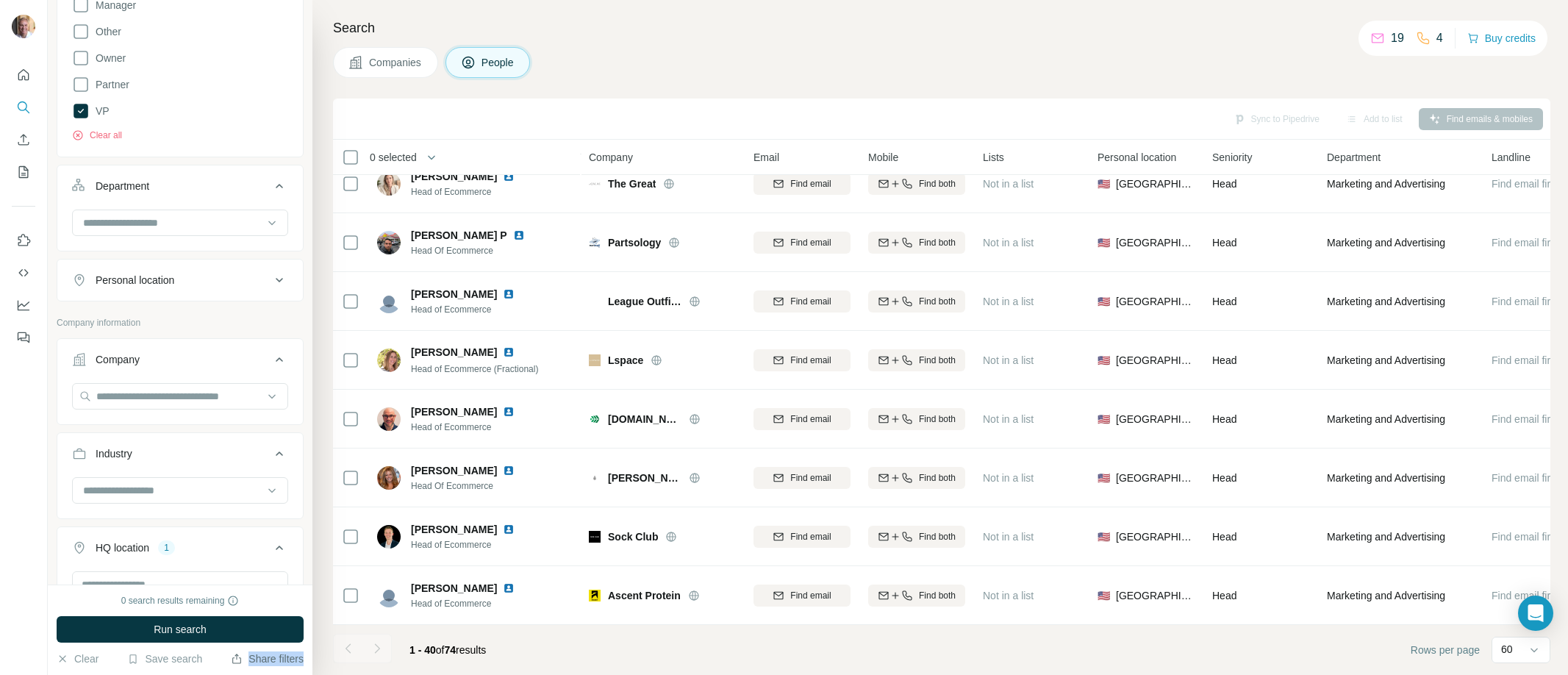
click at [248, 665] on div "0 search results remaining Run search Clear Save search Share filters" at bounding box center [180, 630] width 265 height 91
click at [254, 663] on button "Share filters" at bounding box center [267, 659] width 73 height 15
click at [264, 661] on button "Share filters" at bounding box center [267, 659] width 73 height 15
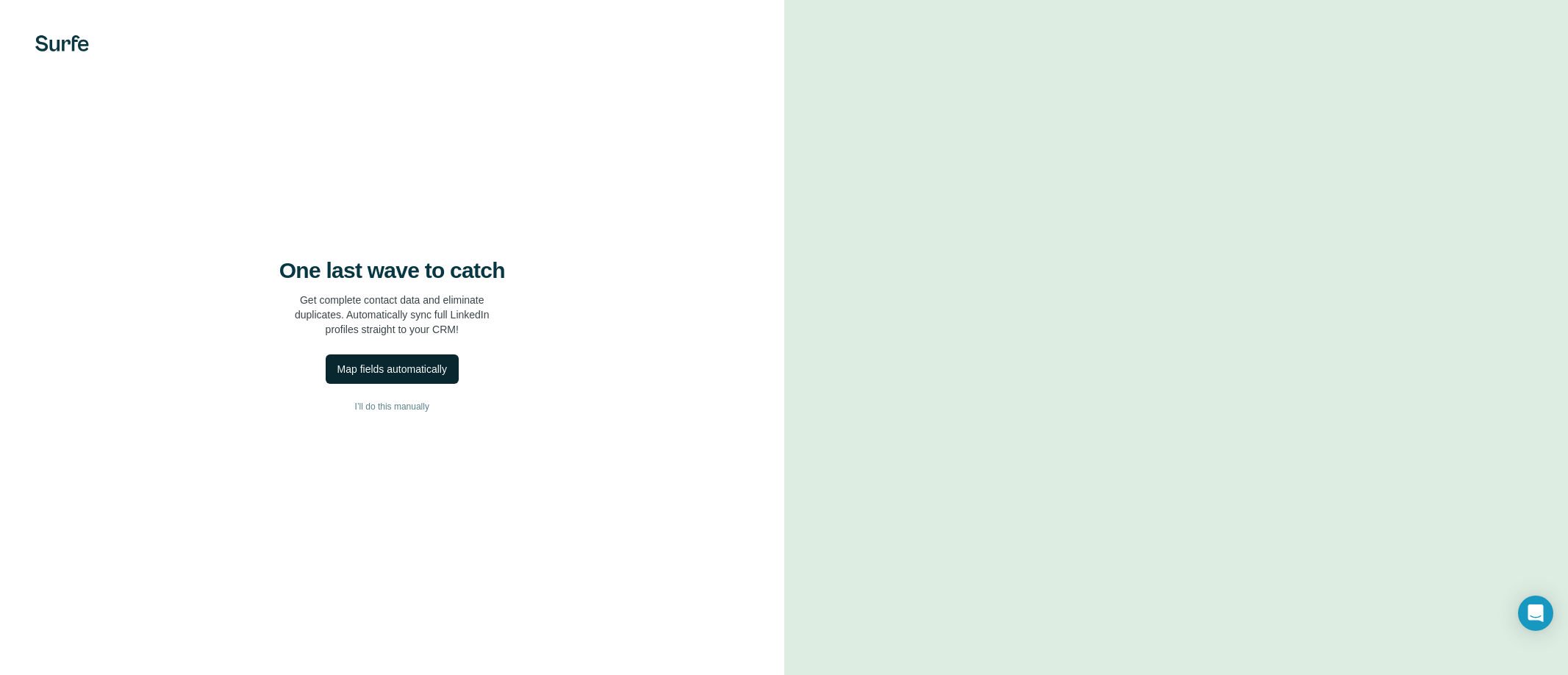
click at [386, 376] on div "Map fields automatically" at bounding box center [393, 369] width 110 height 15
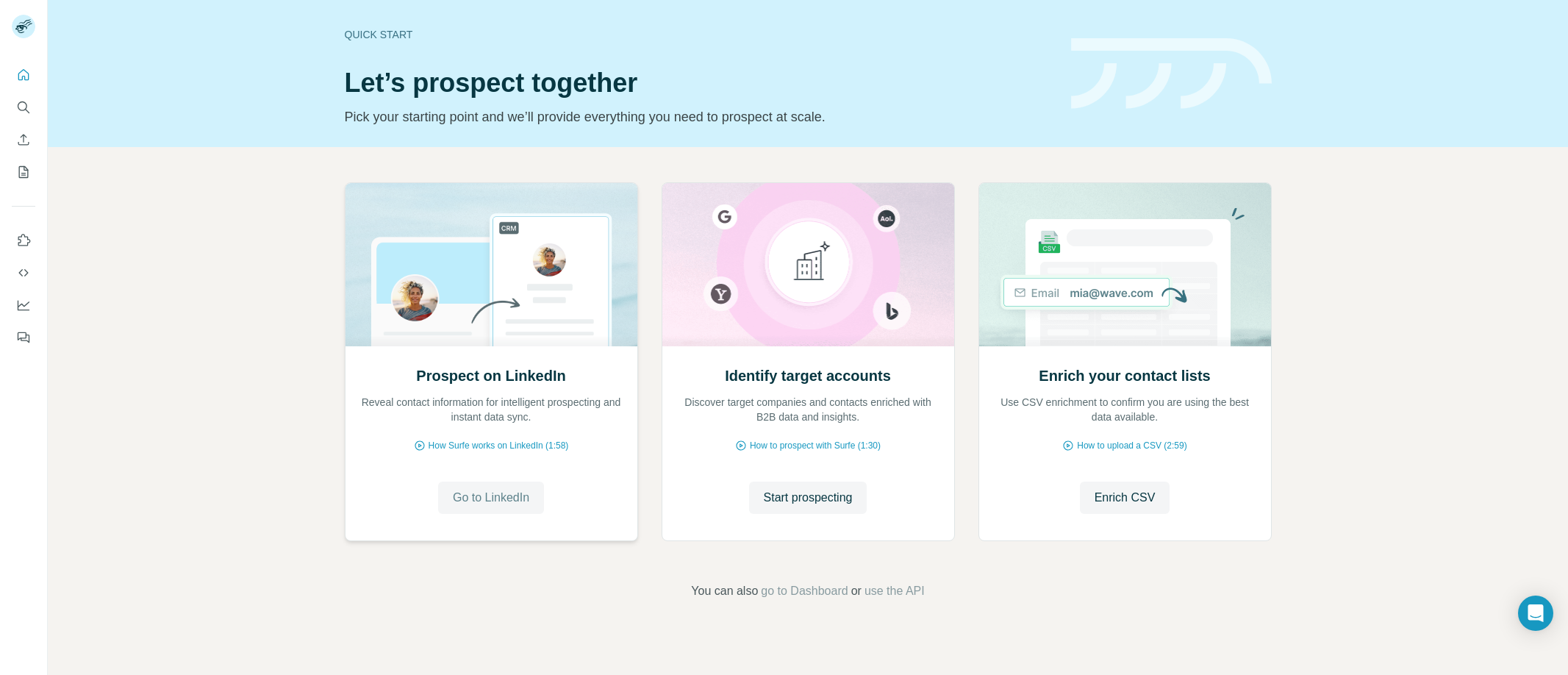
click at [474, 498] on span "Go to LinkedIn" at bounding box center [491, 498] width 76 height 18
click at [23, 80] on icon "Quick start" at bounding box center [24, 75] width 15 height 15
click at [25, 75] on icon "Quick start" at bounding box center [24, 75] width 15 height 15
click at [20, 173] on icon "My lists" at bounding box center [24, 172] width 15 height 15
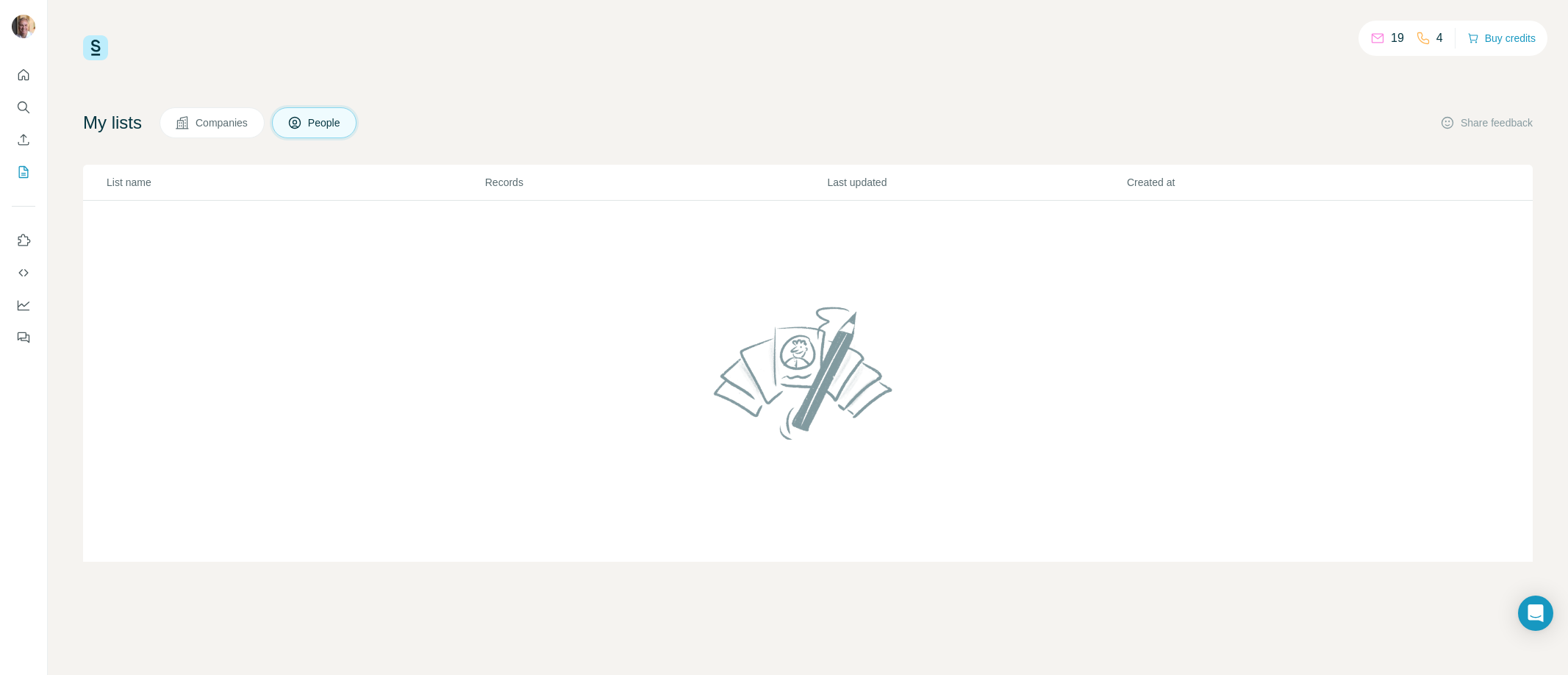
click at [203, 118] on span "Companies" at bounding box center [222, 123] width 54 height 15
click at [23, 309] on icon "Dashboard" at bounding box center [24, 305] width 15 height 15
